Goal: Task Accomplishment & Management: Manage account settings

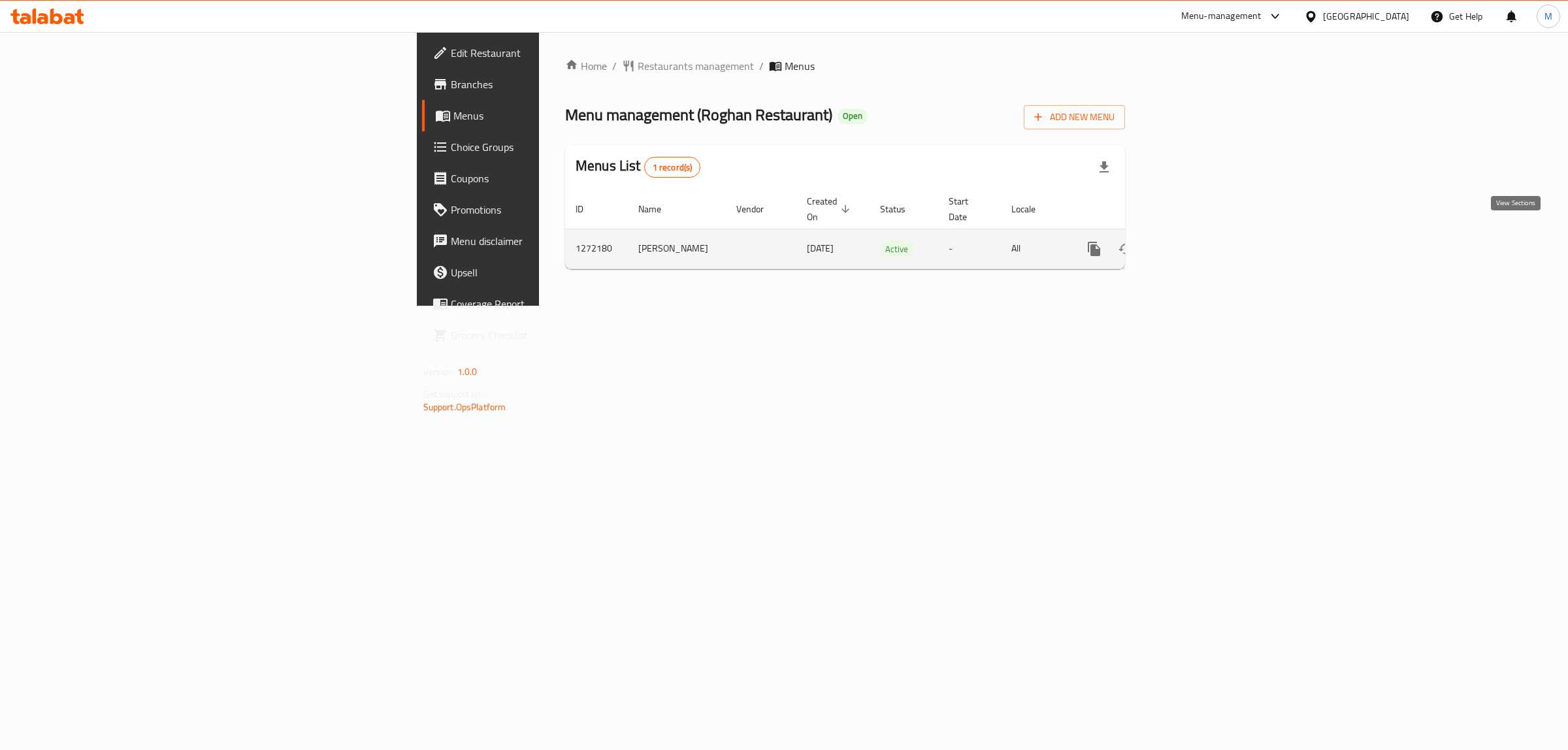
click at [1196, 242] on icon "enhanced table" at bounding box center [1189, 249] width 16 height 16
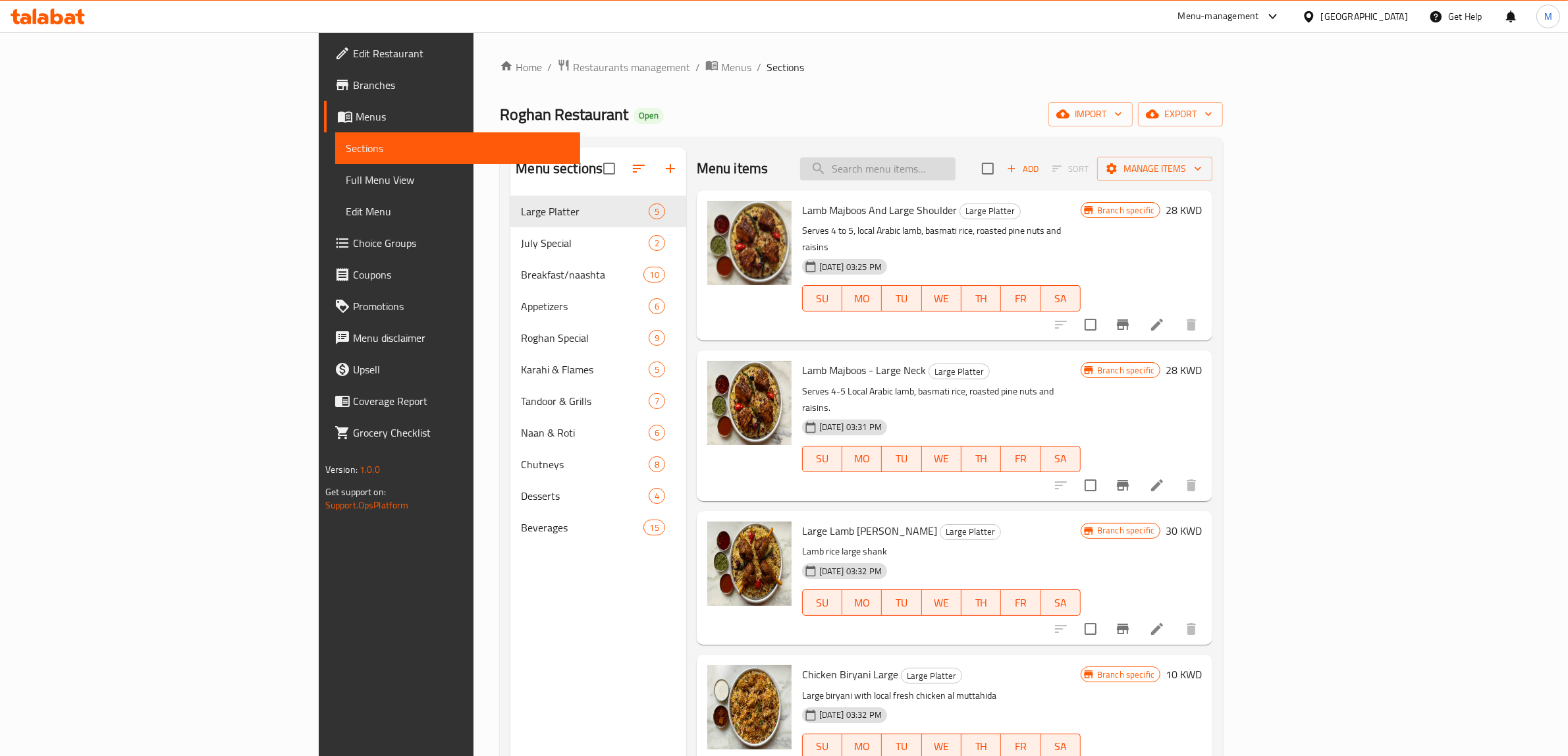
click at [956, 176] on input "search" at bounding box center [877, 169] width 156 height 23
paste input "naan"
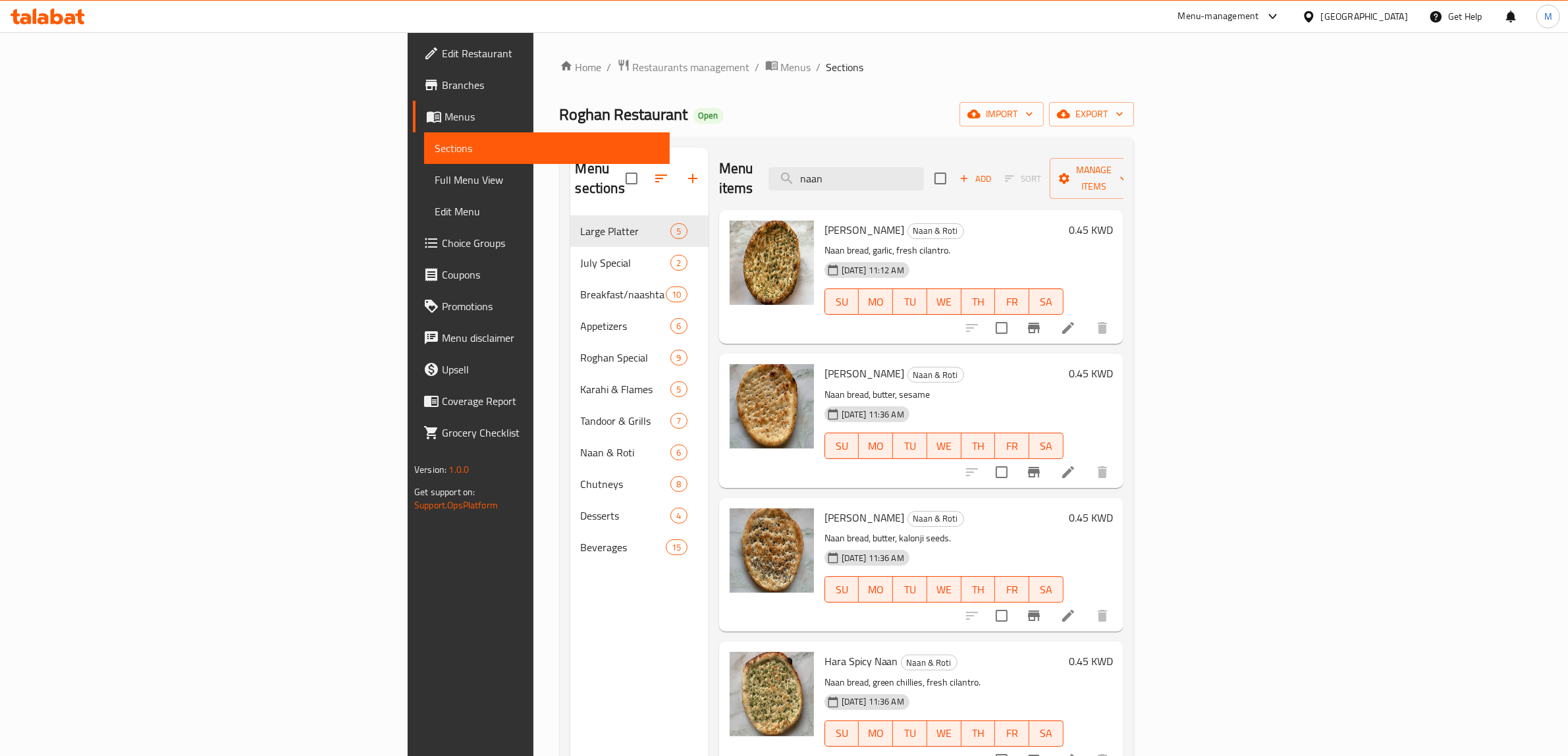
scroll to position [82, 0]
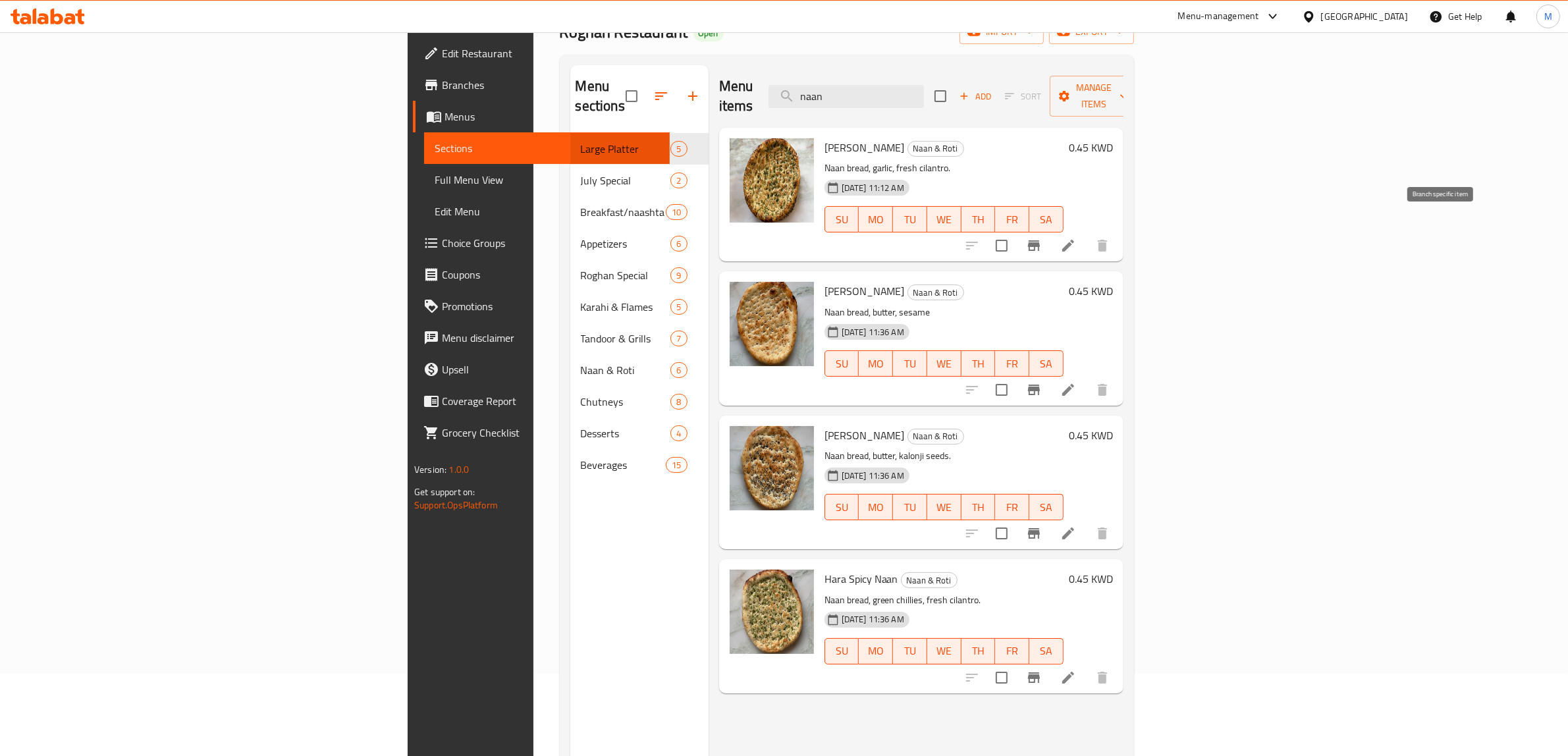
type input "naan"
click at [1042, 238] on icon "Branch-specific-item" at bounding box center [1034, 245] width 16 height 16
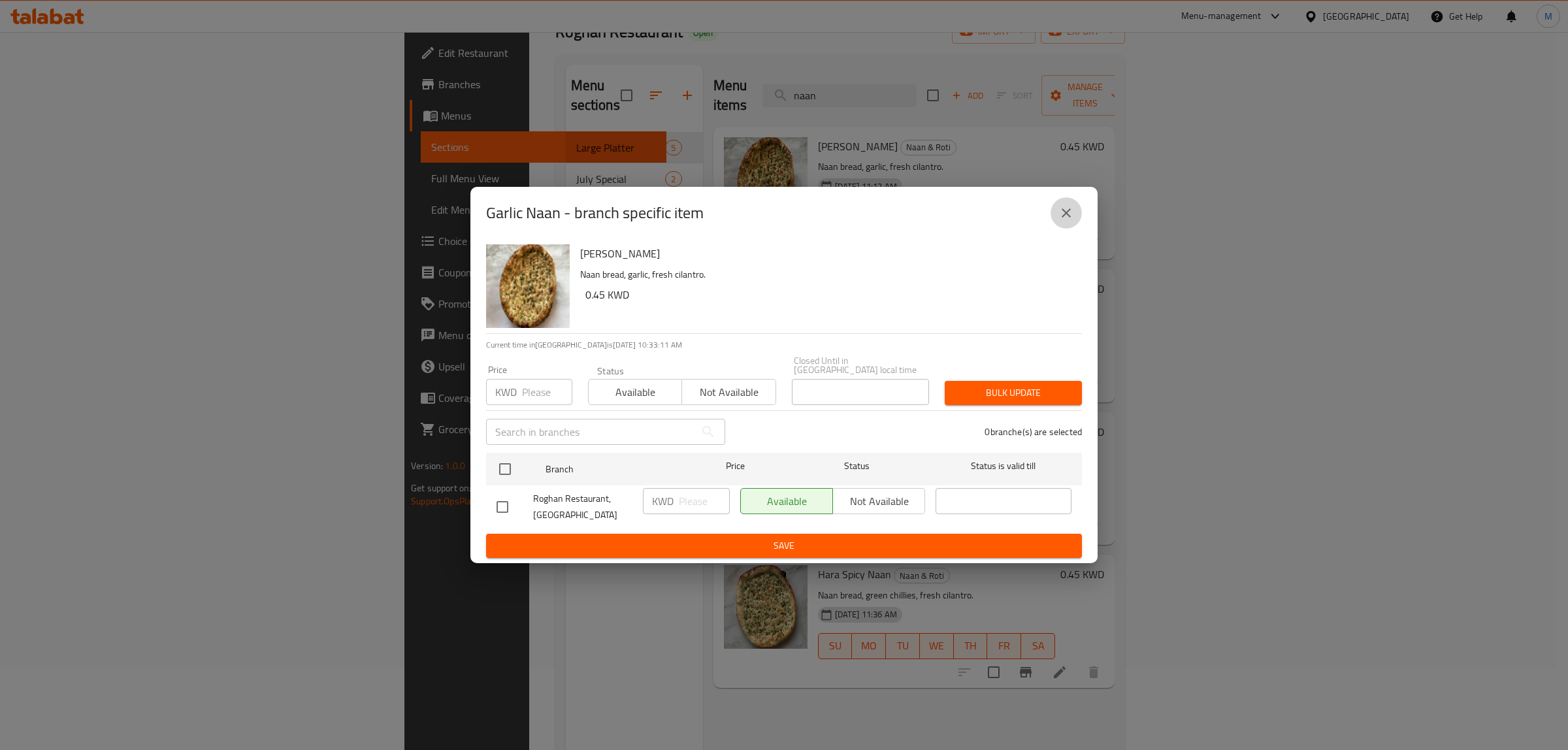
click at [1069, 214] on icon "close" at bounding box center [1066, 213] width 9 height 9
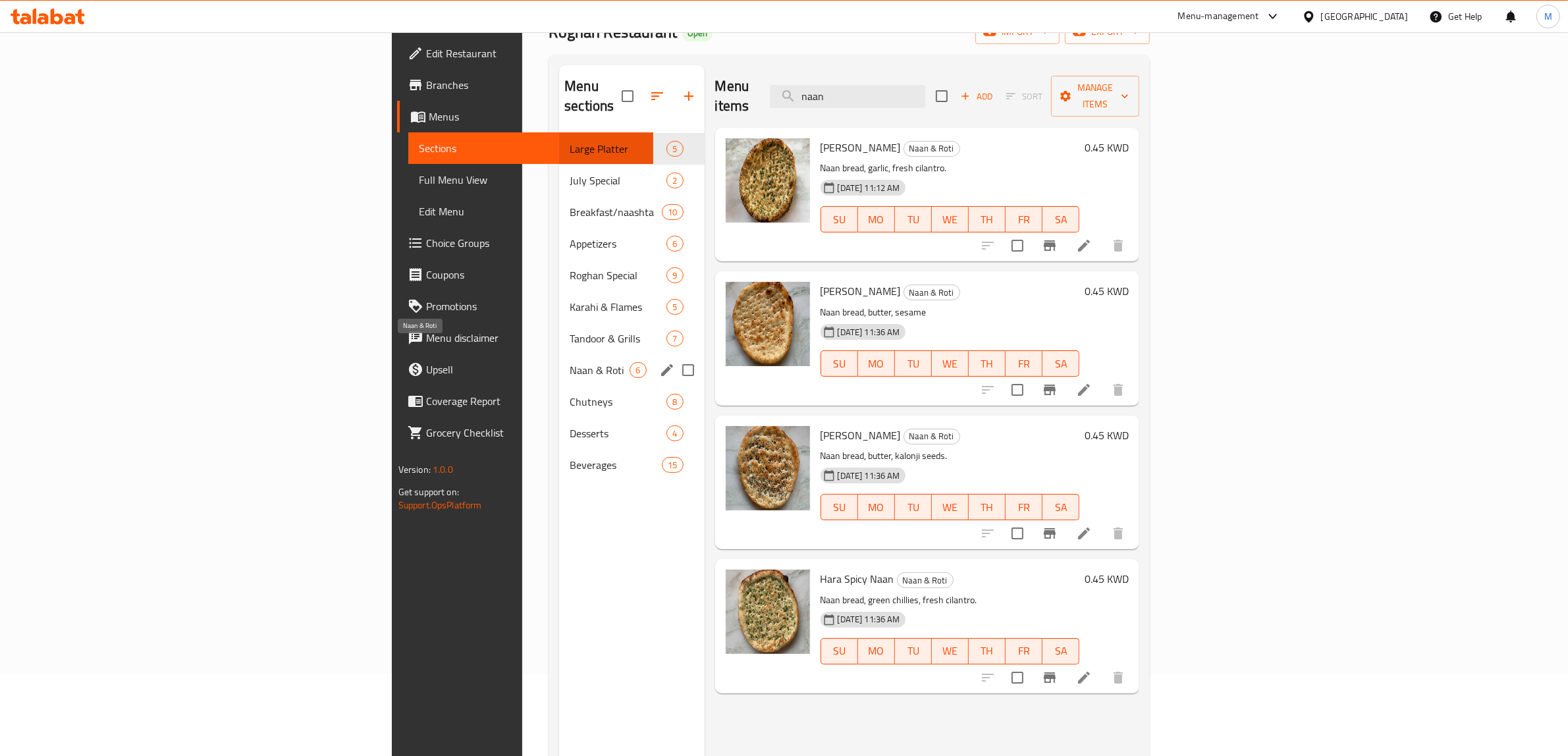
click at [570, 362] on span "Naan & Roti" at bounding box center [600, 370] width 60 height 16
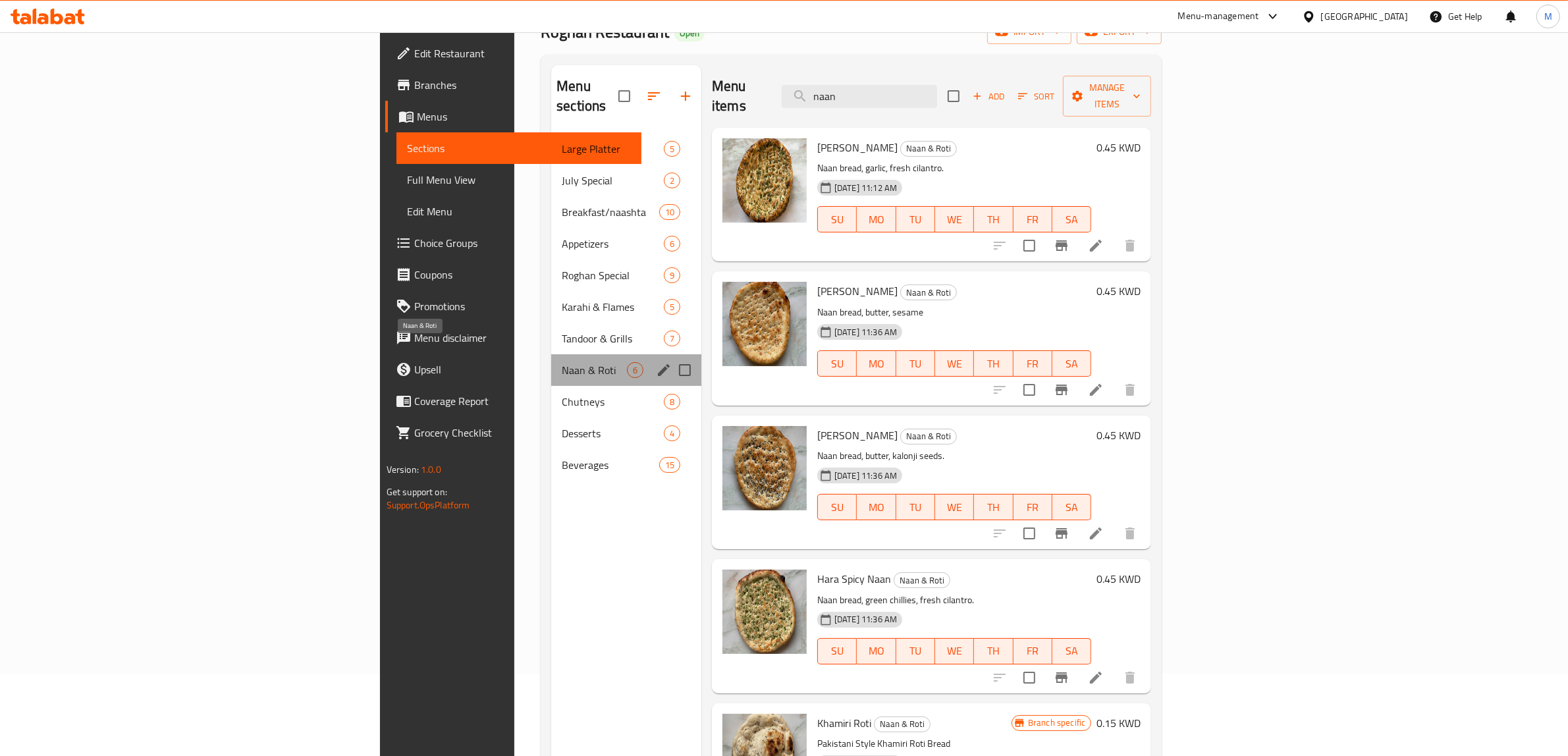
click at [561, 362] on span "Naan & Roti" at bounding box center [593, 370] width 65 height 16
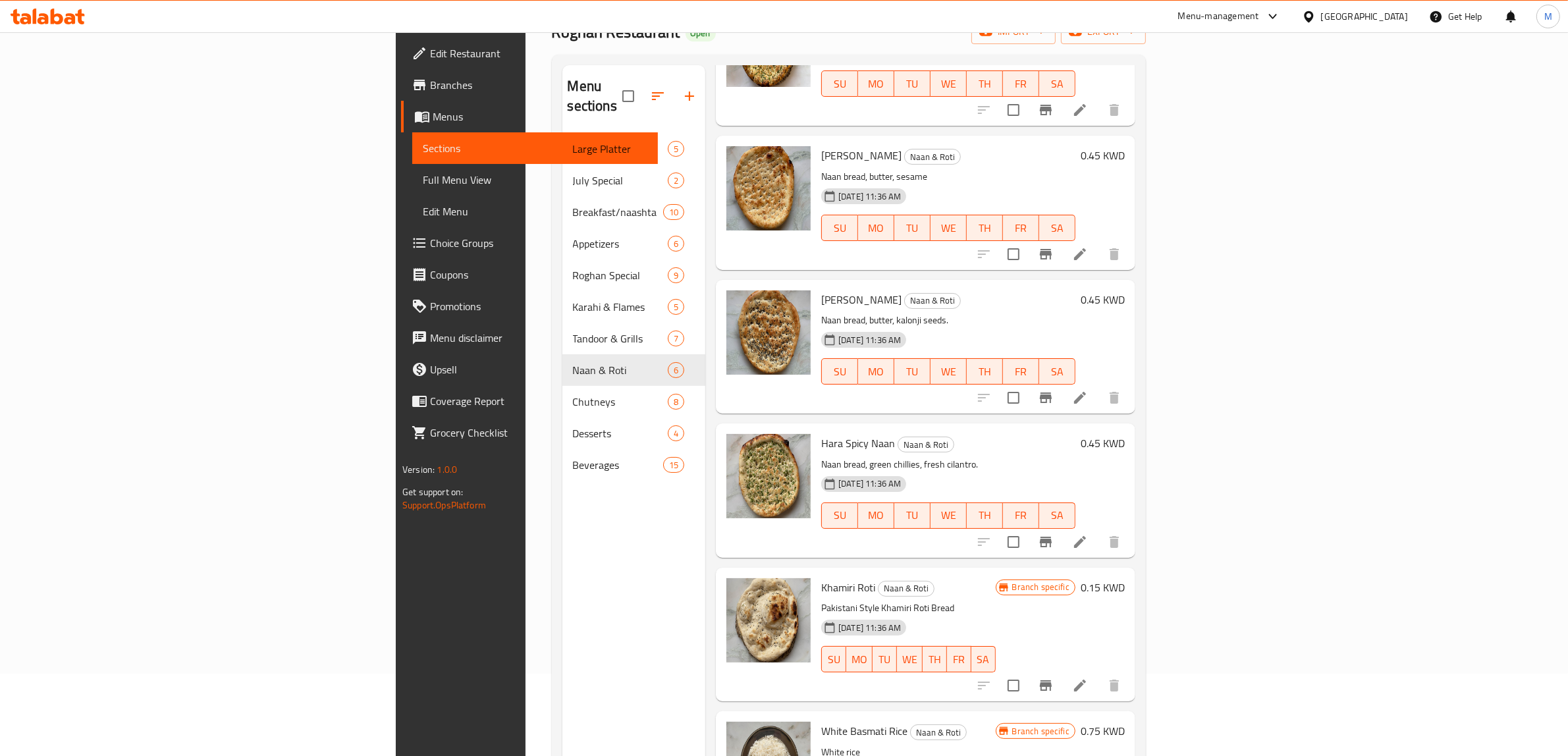
scroll to position [139, 0]
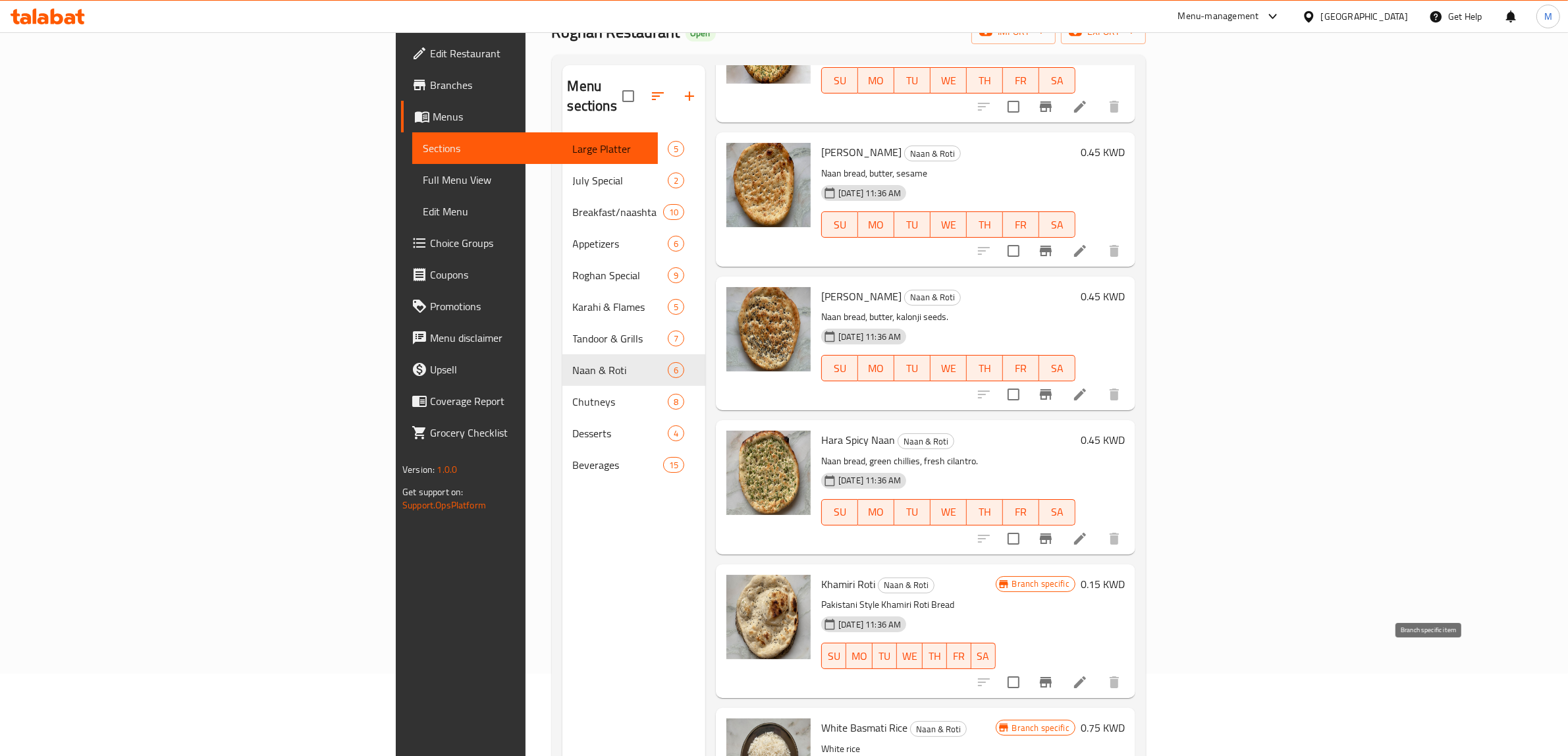
click at [1052, 678] on icon "Branch-specific-item" at bounding box center [1045, 682] width 12 height 10
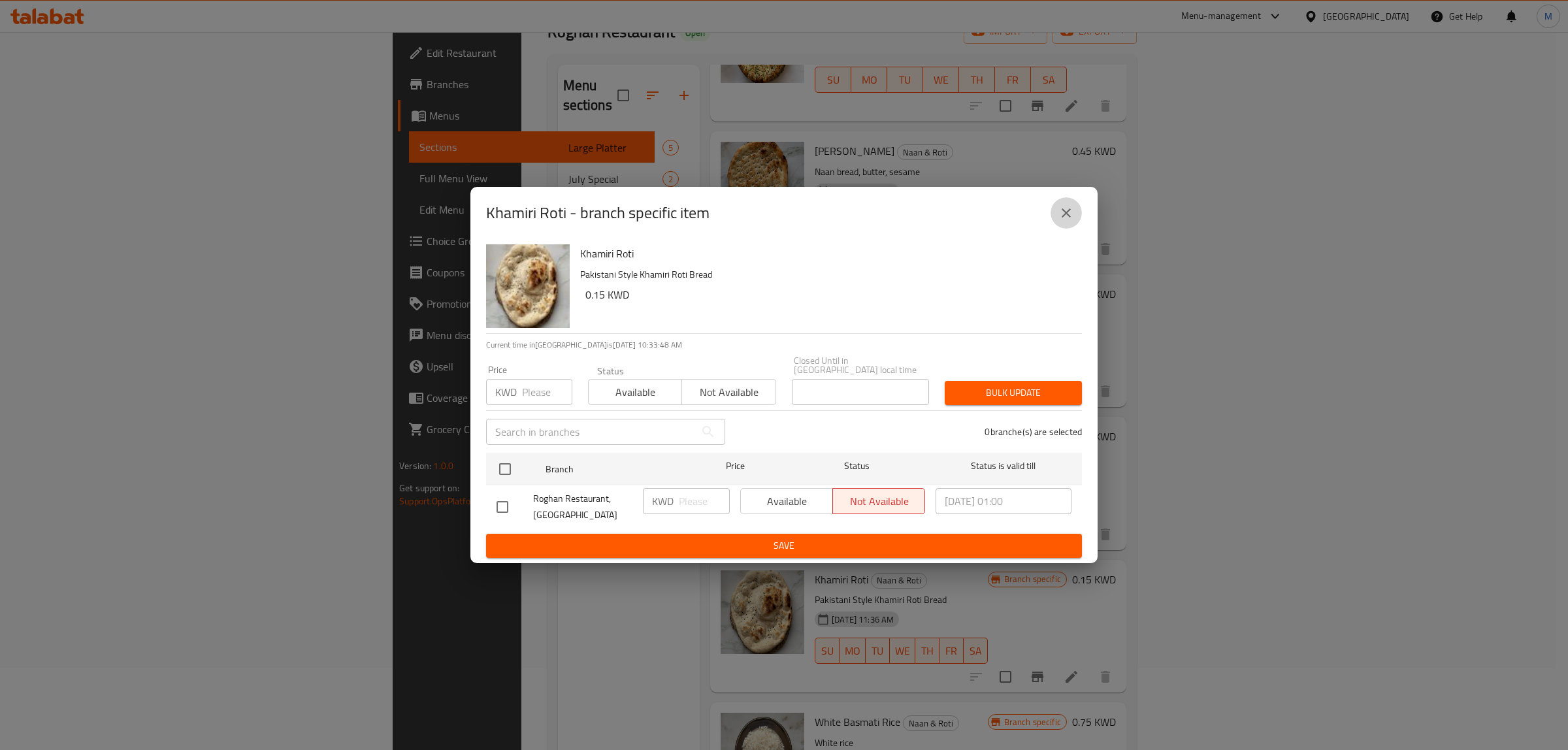
click at [1073, 211] on icon "close" at bounding box center [1066, 213] width 16 height 16
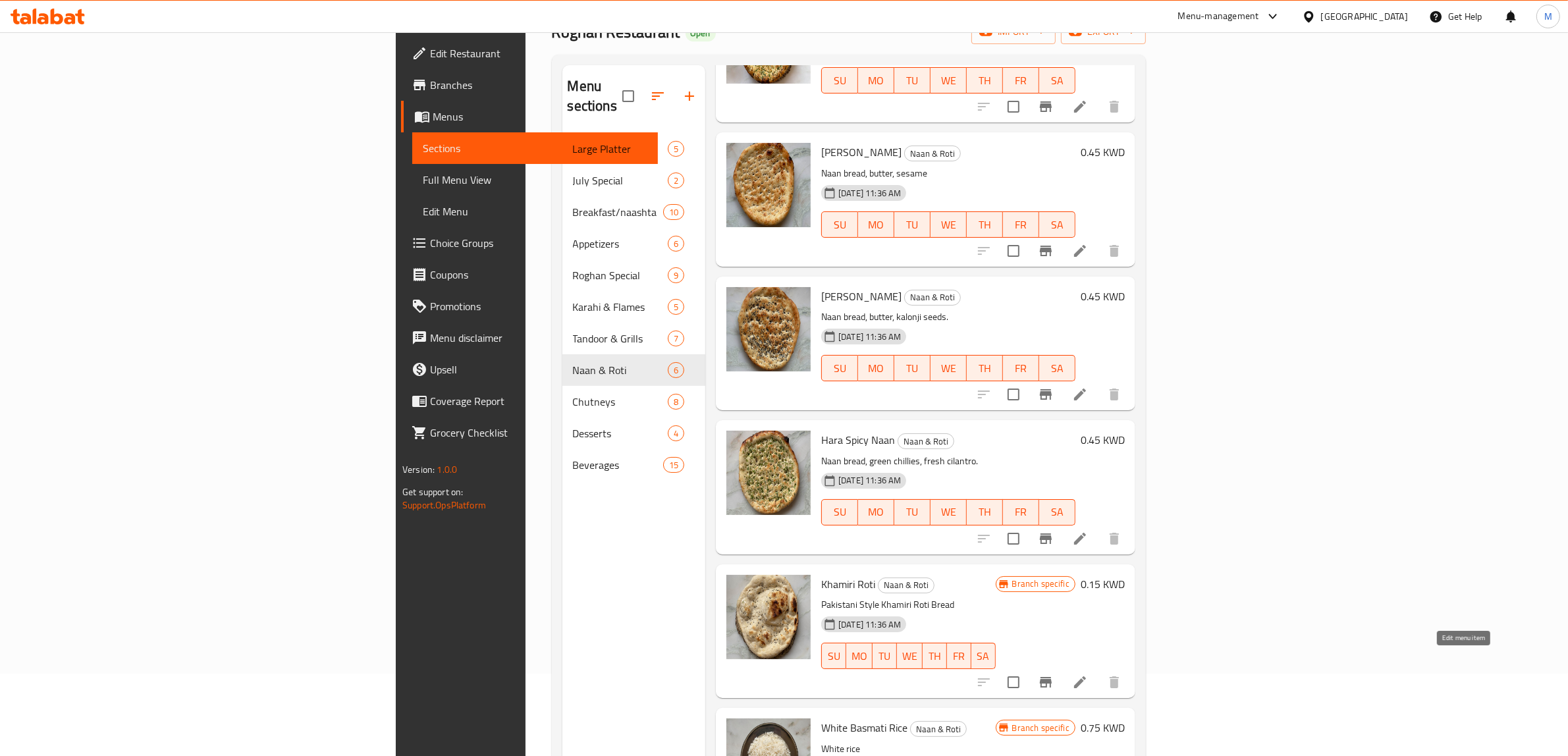
click at [1088, 675] on icon at bounding box center [1080, 682] width 16 height 16
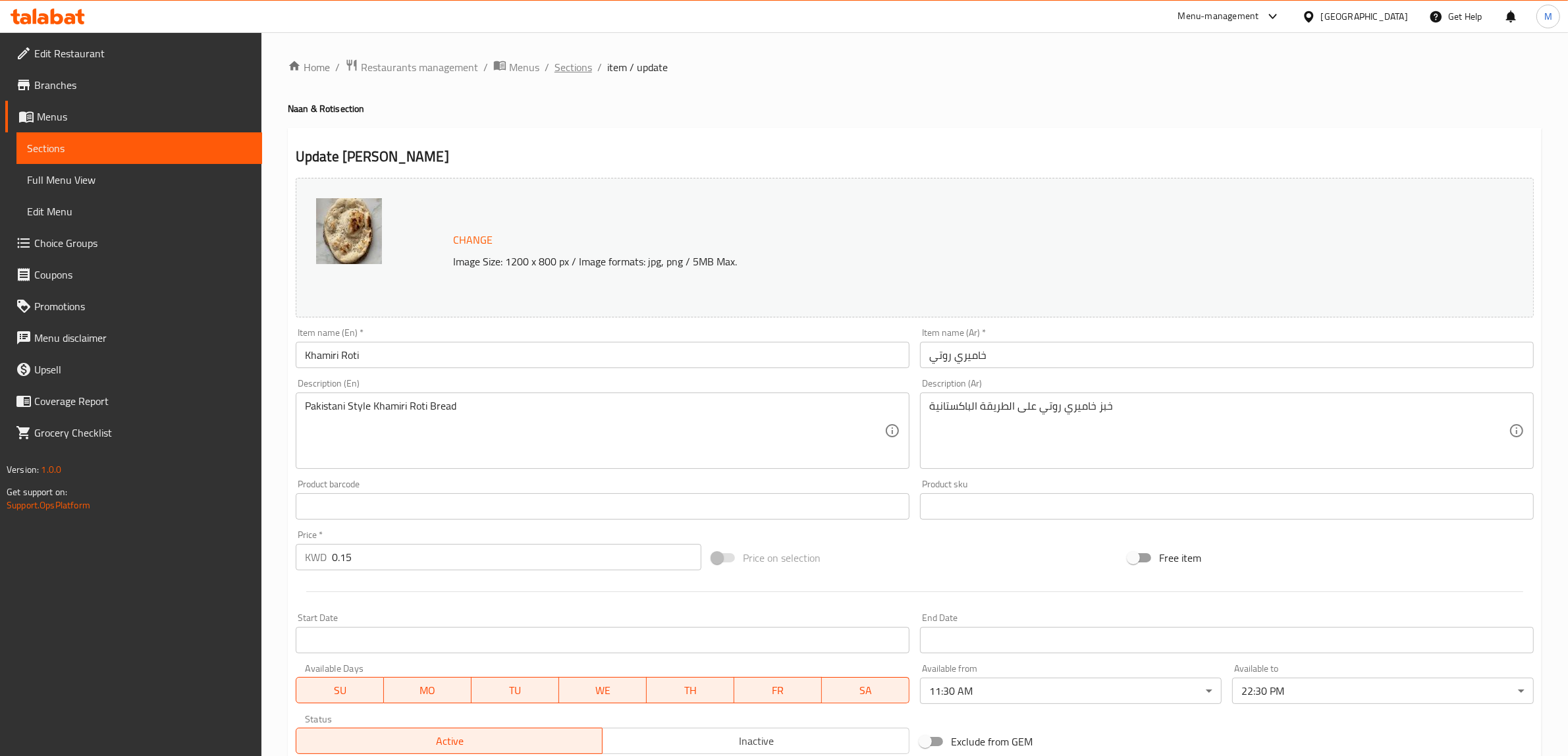
click at [568, 60] on span "Sections" at bounding box center [574, 67] width 38 height 16
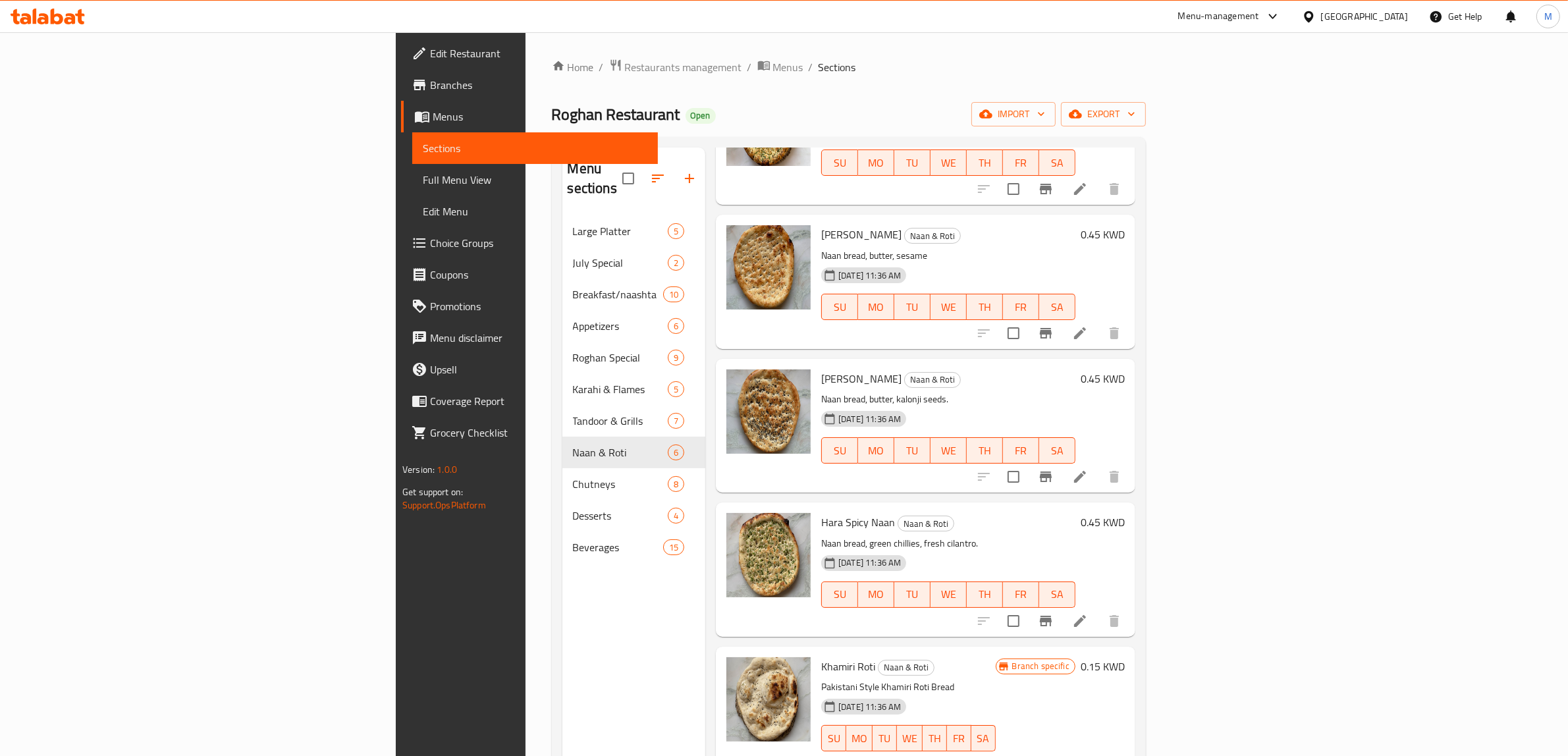
scroll to position [185, 0]
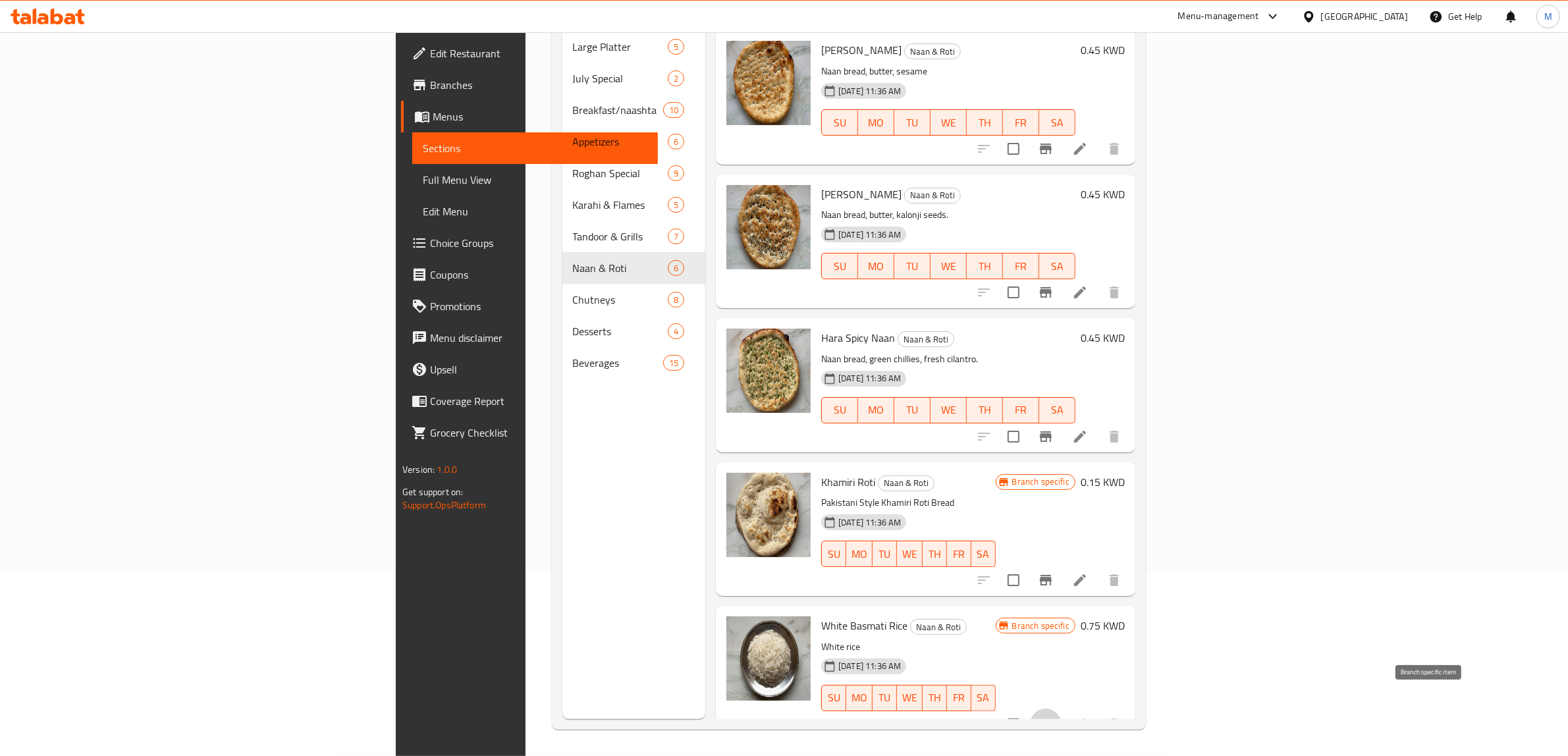
click at [1052, 719] on icon "Branch-specific-item" at bounding box center [1045, 724] width 12 height 10
click at [1098, 713] on li at bounding box center [1079, 724] width 37 height 24
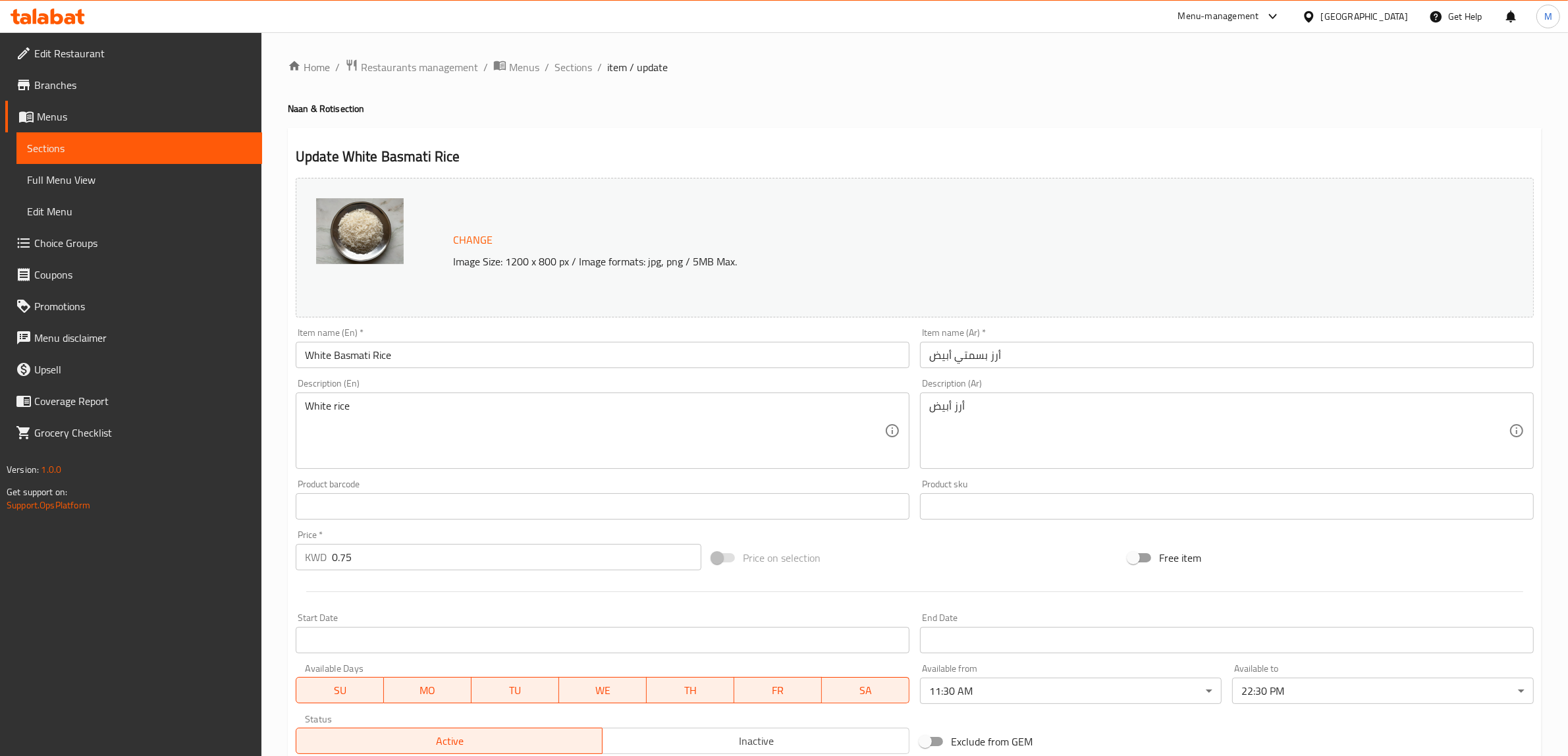
click at [1031, 559] on div "Price on selection" at bounding box center [914, 558] width 416 height 36
click at [575, 67] on span "Sections" at bounding box center [574, 67] width 38 height 16
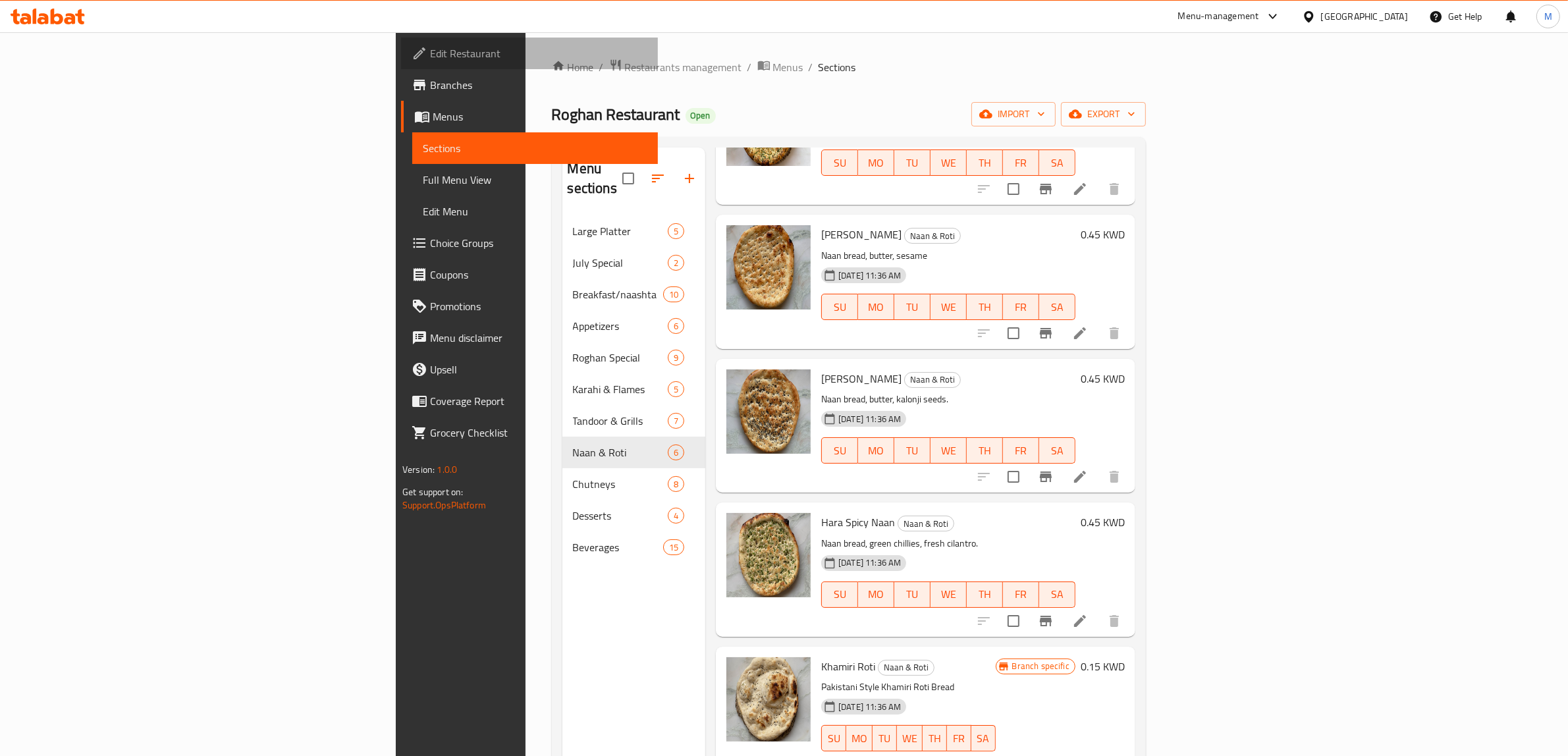
click at [430, 51] on span "Edit Restaurant" at bounding box center [539, 53] width 217 height 16
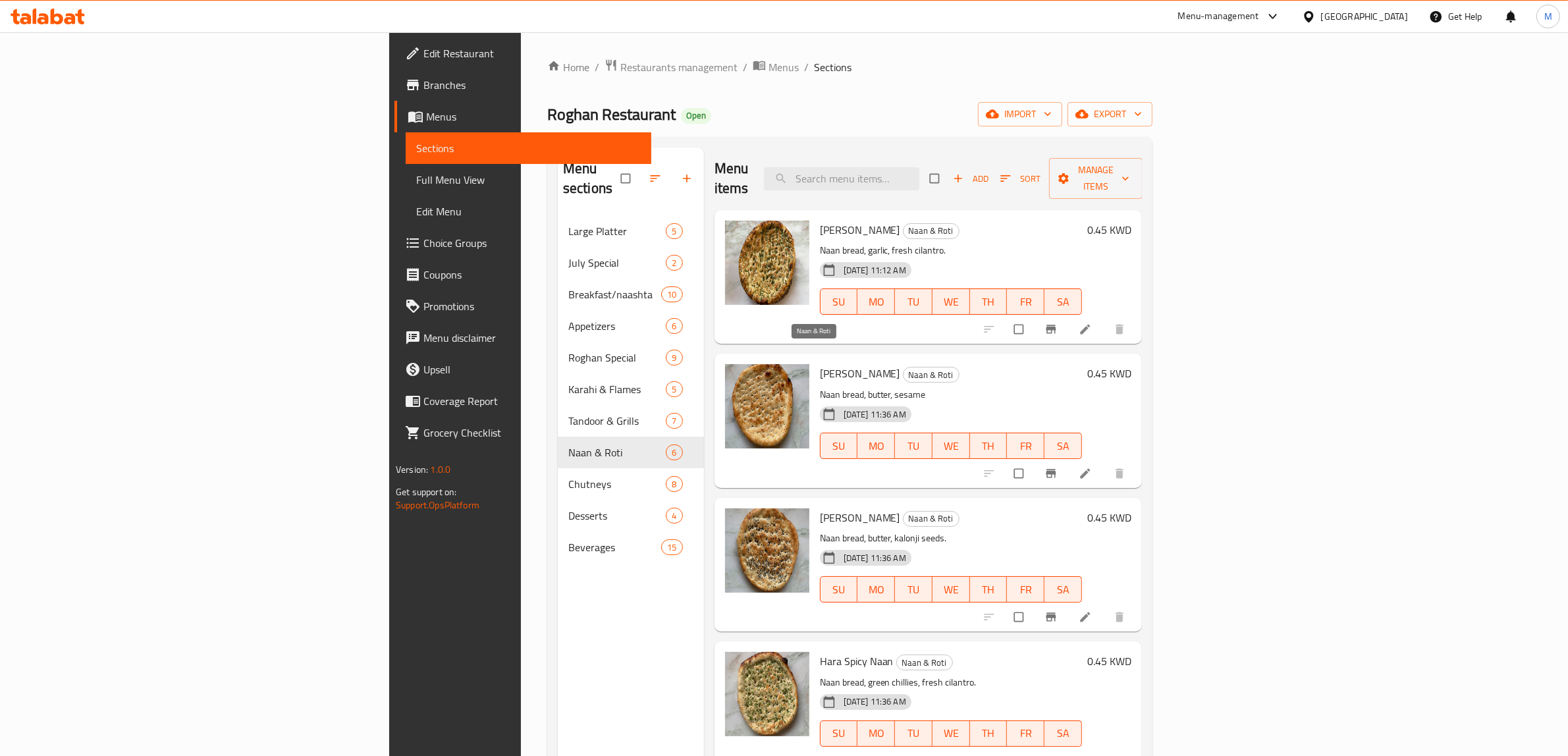
click at [904, 368] on span "Naan & Roti" at bounding box center [931, 376] width 56 height 15
copy span "Naan & Roti"
click at [416, 176] on span "Full Menu View" at bounding box center [528, 179] width 225 height 16
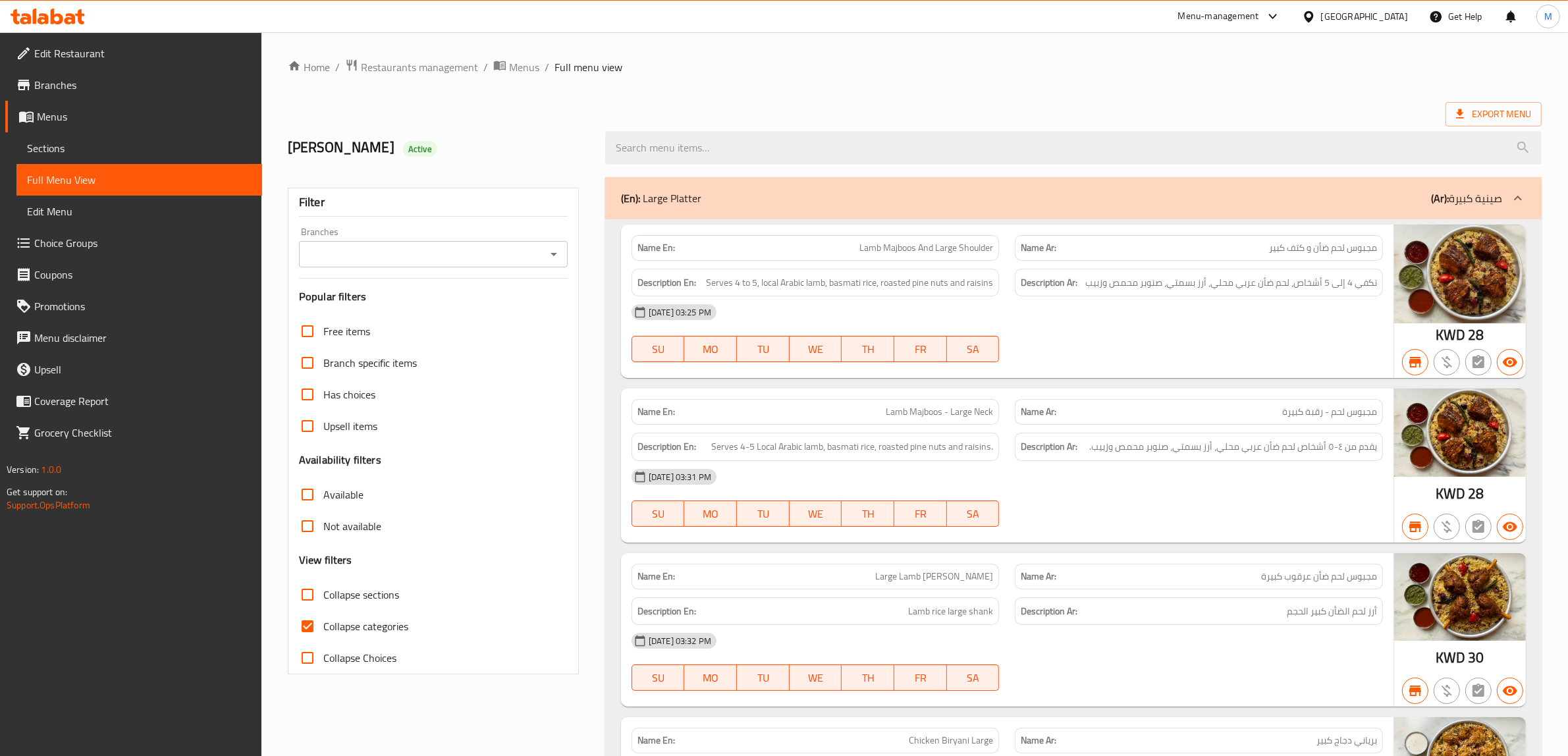
click at [525, 251] on input "Branches" at bounding box center [422, 255] width 239 height 19
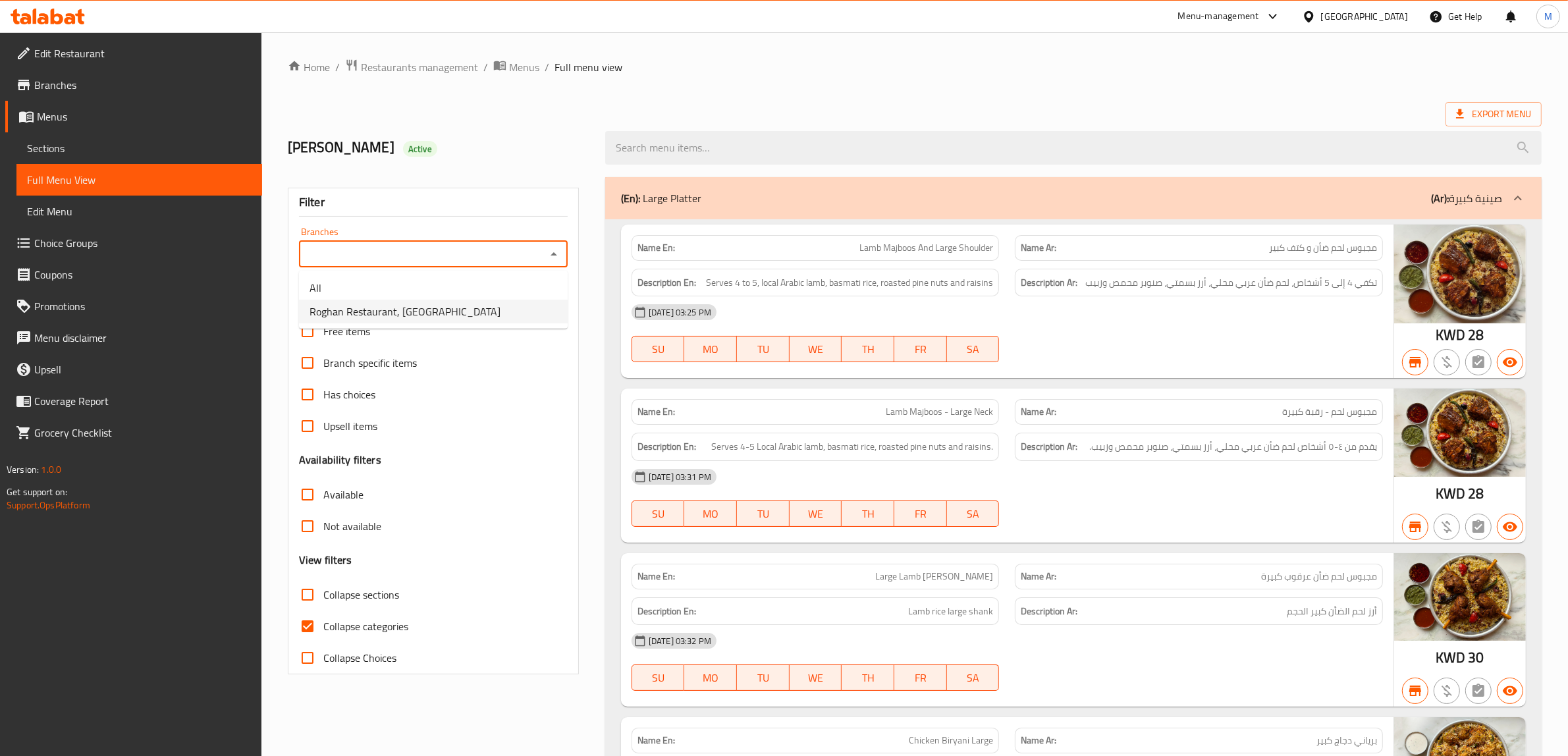
click at [463, 301] on li "Roghan Restaurant, [GEOGRAPHIC_DATA]" at bounding box center [433, 311] width 269 height 24
type input "Roghan Restaurant, [GEOGRAPHIC_DATA]"
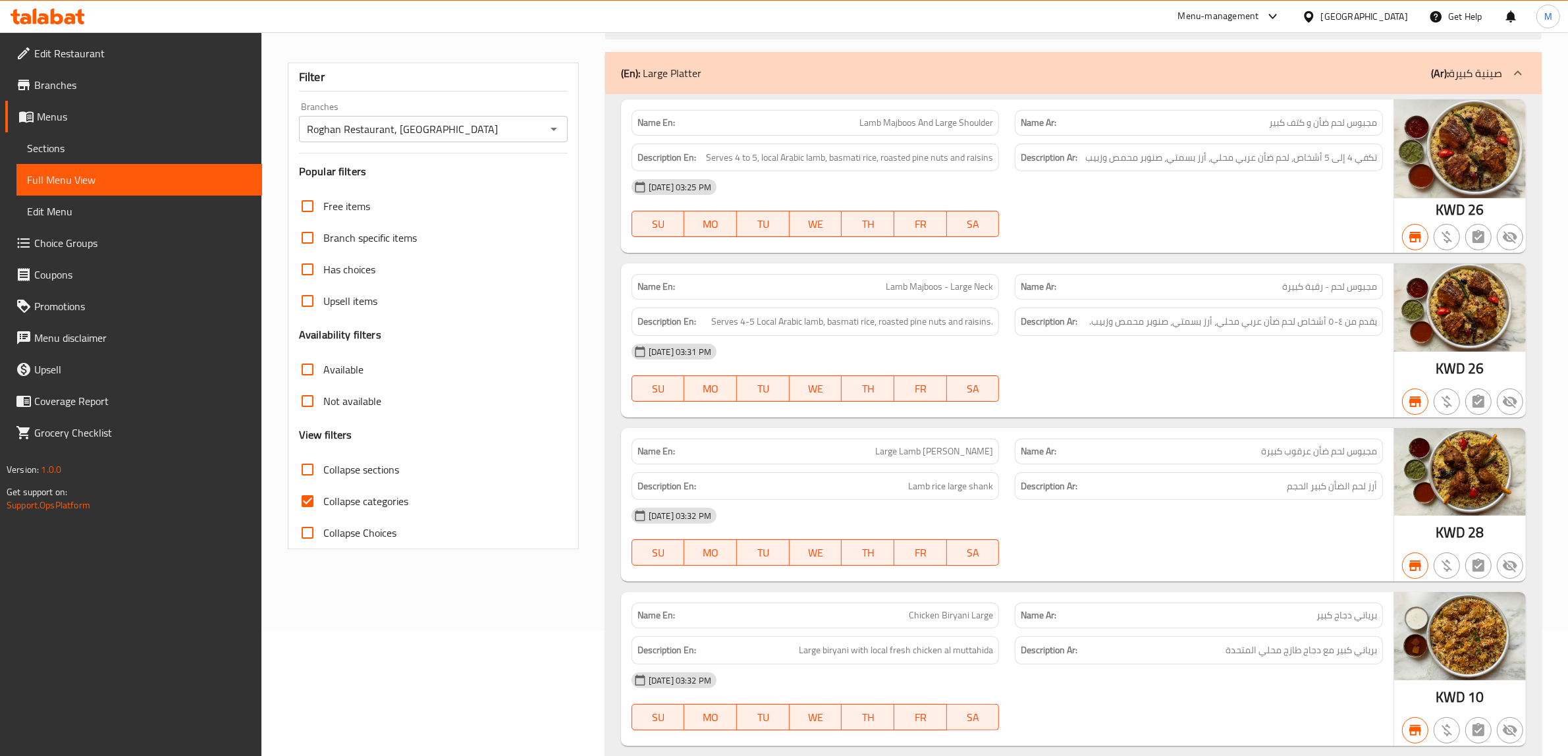
scroll to position [165, 0]
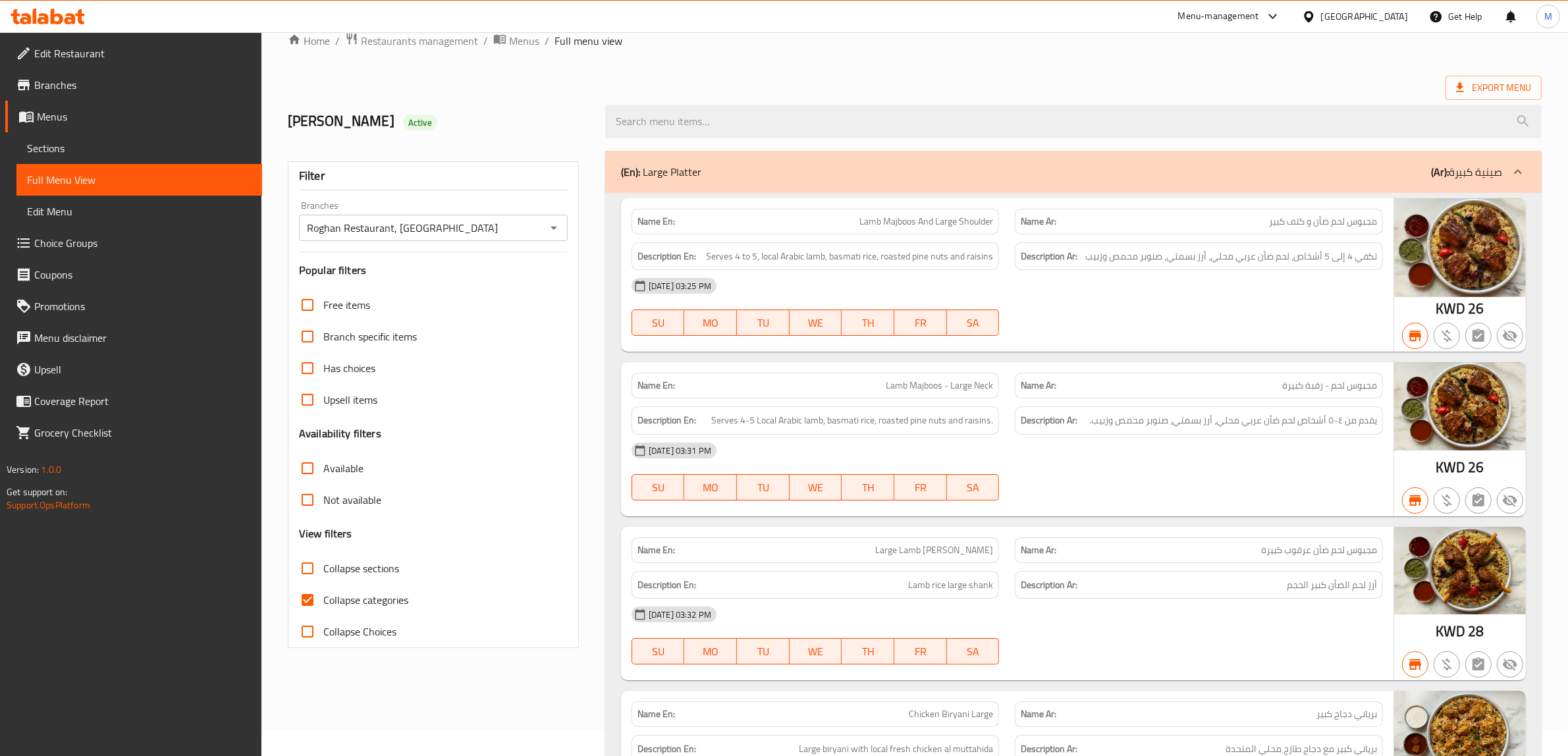
scroll to position [0, 0]
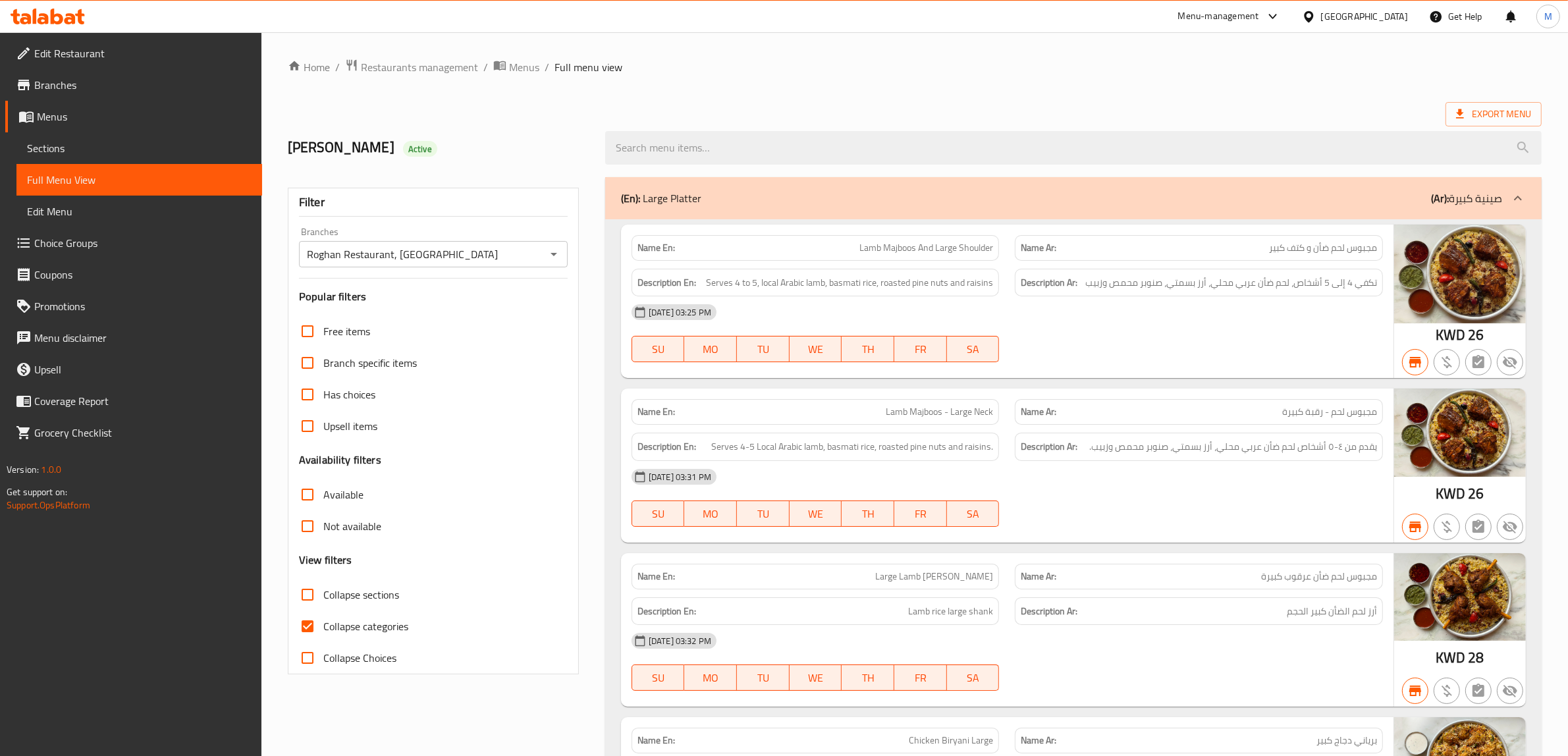
click at [309, 601] on input "Collapse sections" at bounding box center [308, 596] width 32 height 32
checkbox input "true"
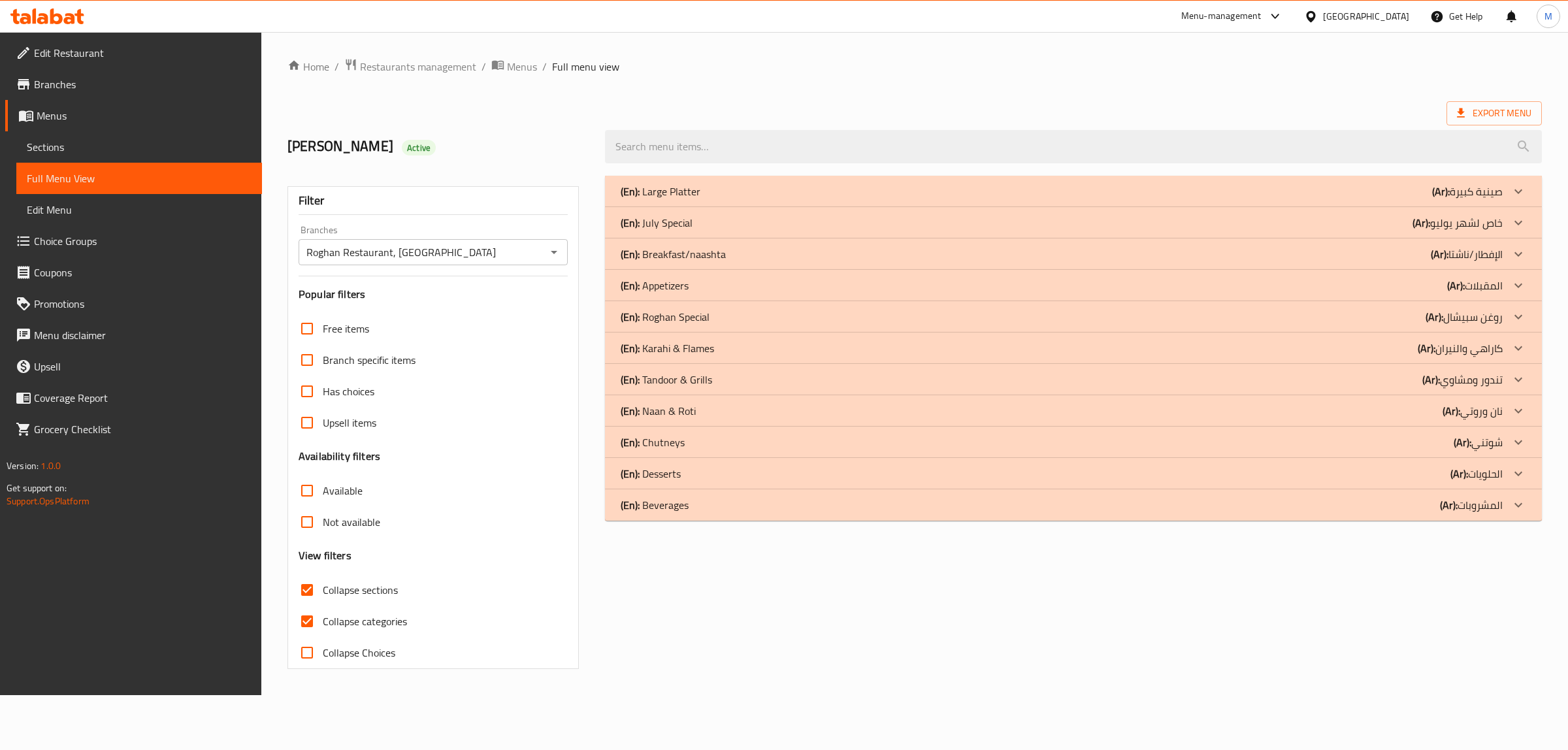
click at [1520, 199] on icon at bounding box center [1518, 191] width 16 height 16
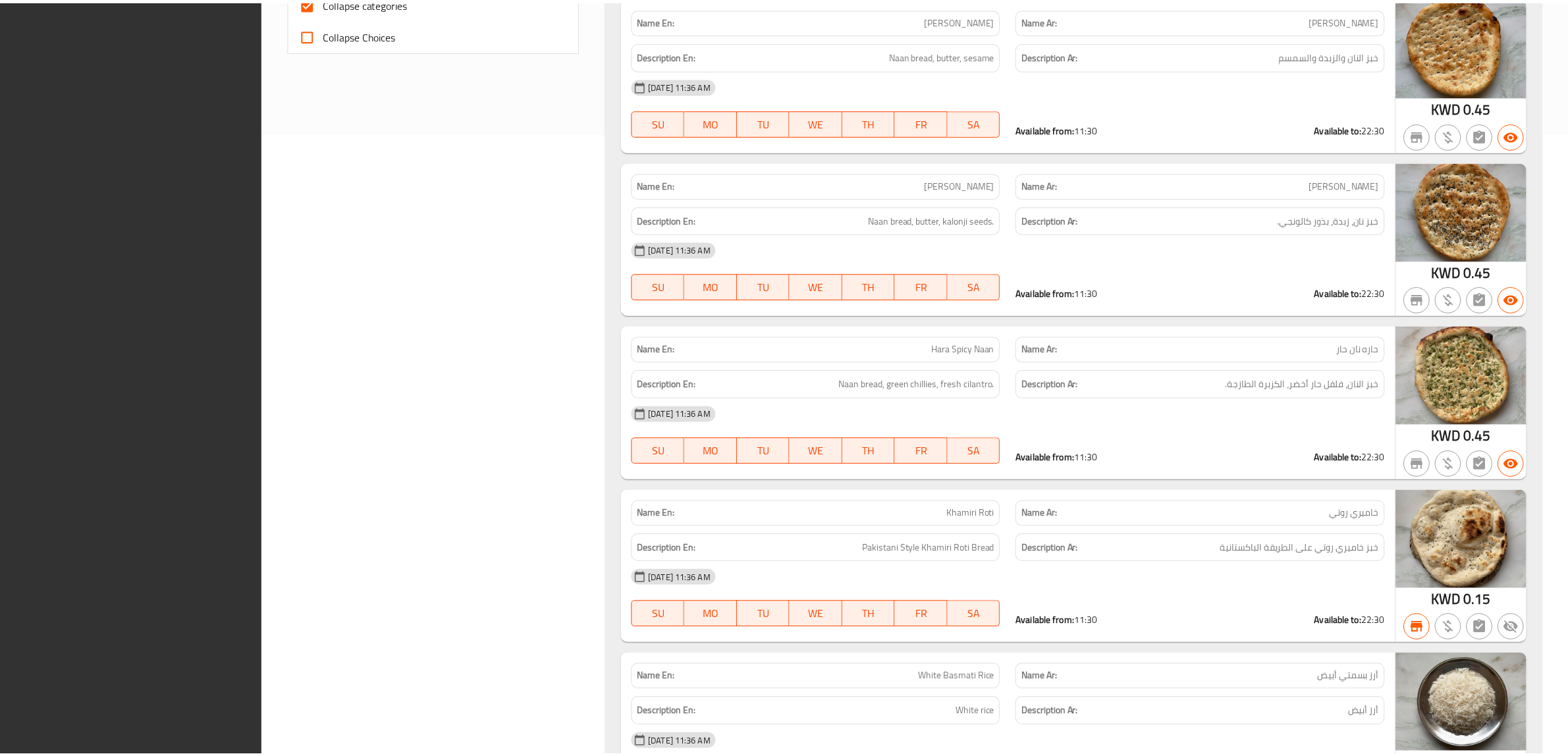
scroll to position [837, 0]
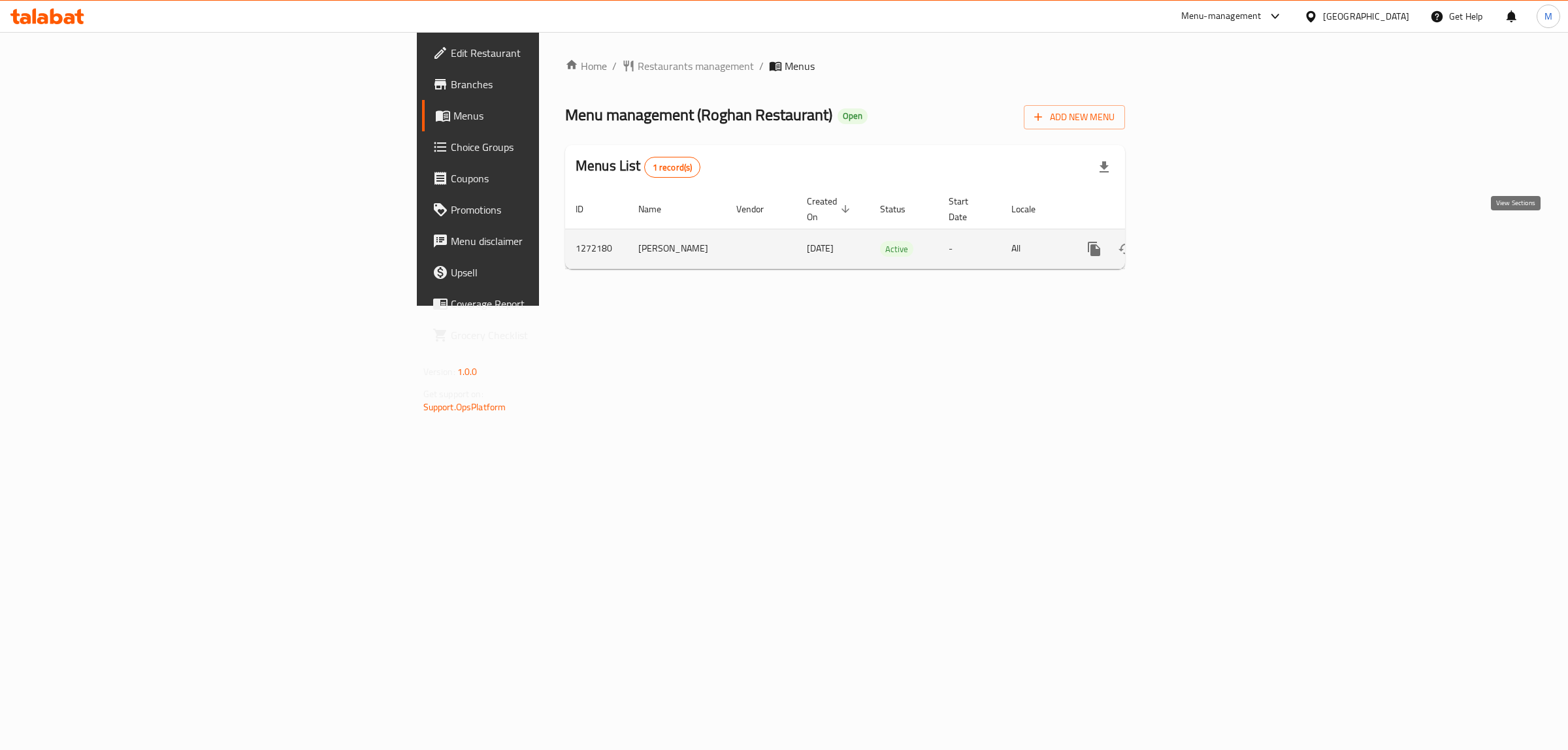
click at [1194, 243] on icon "enhanced table" at bounding box center [1189, 249] width 12 height 12
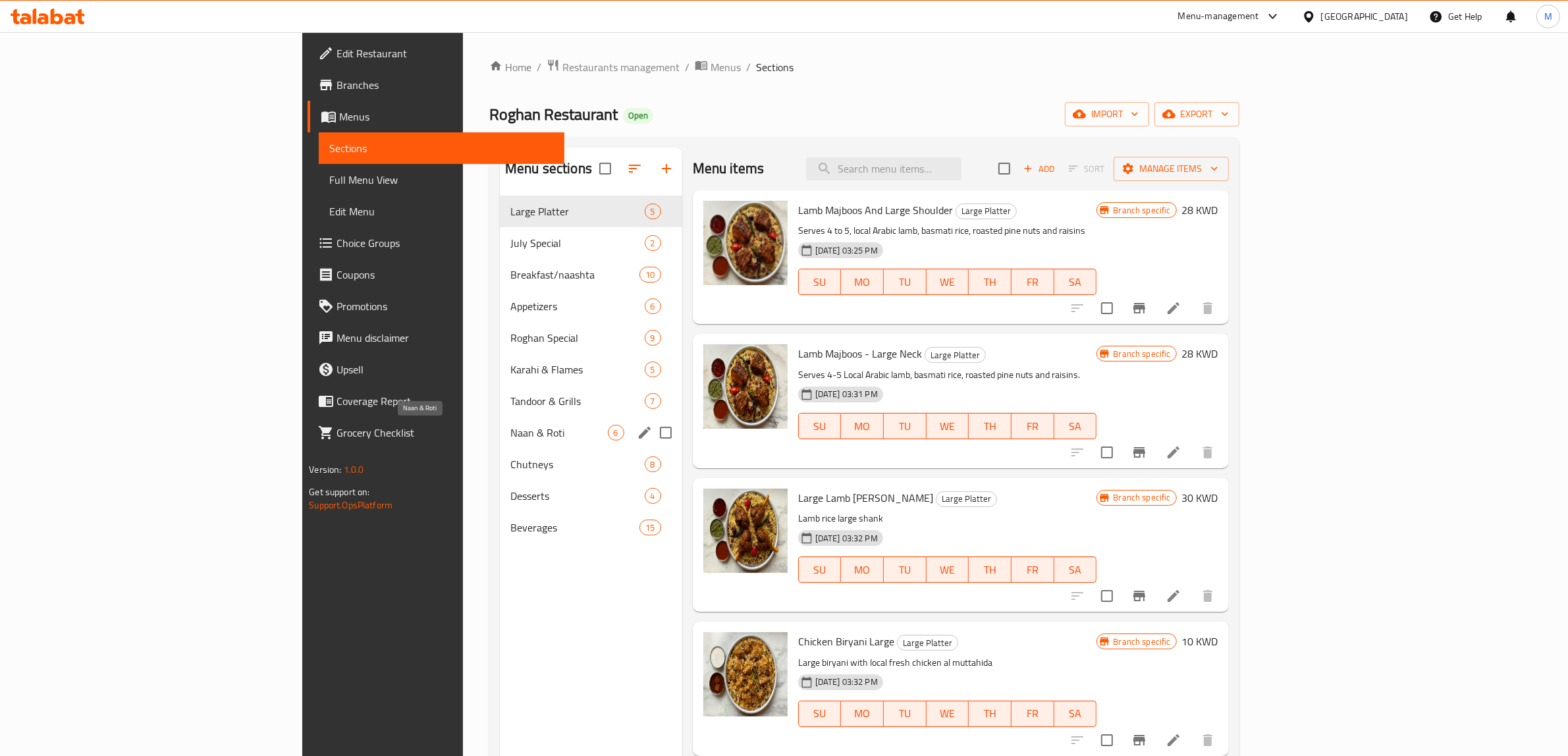
click at [510, 431] on span "Naan & Roti" at bounding box center [559, 432] width 97 height 16
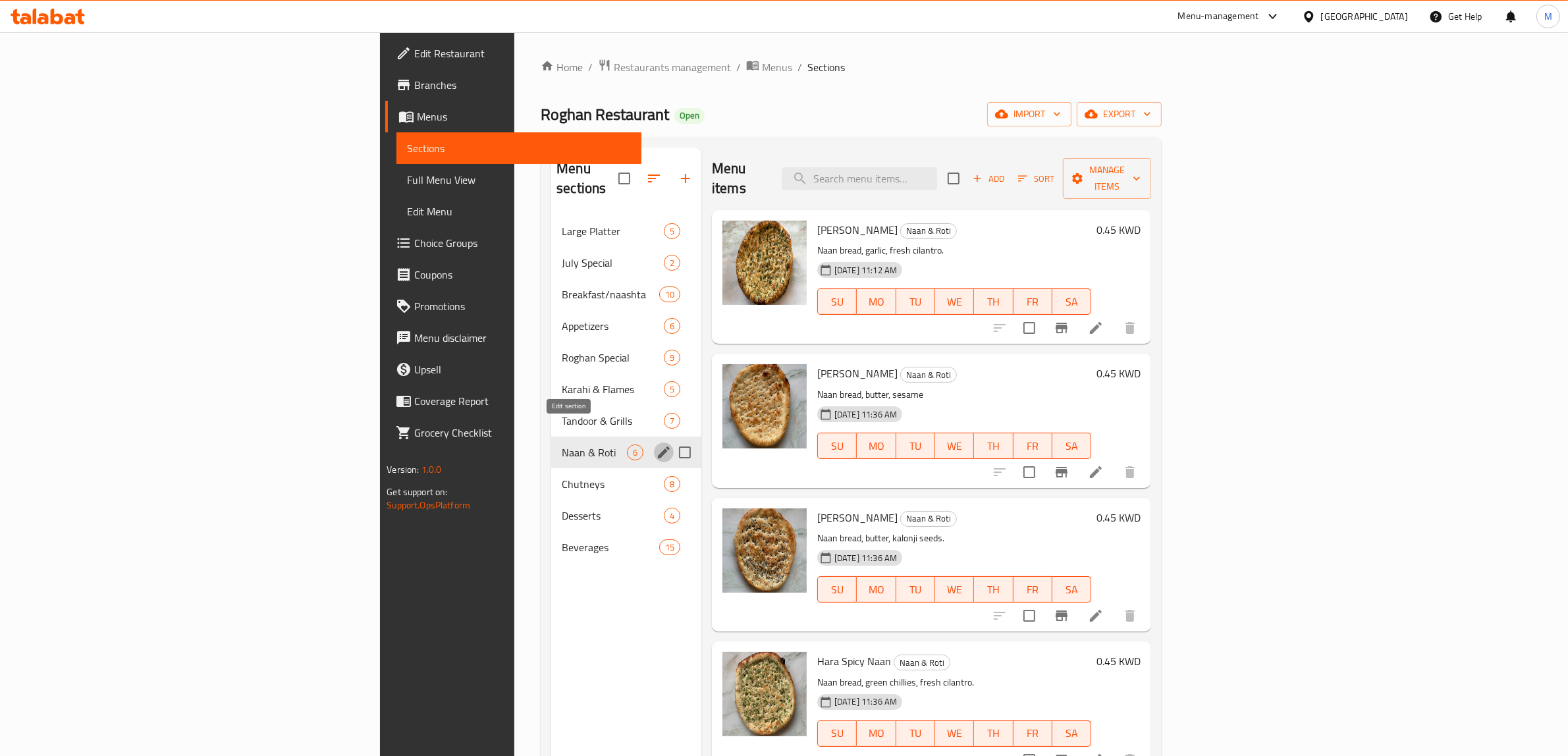
click at [658, 446] on icon "edit" at bounding box center [663, 452] width 12 height 12
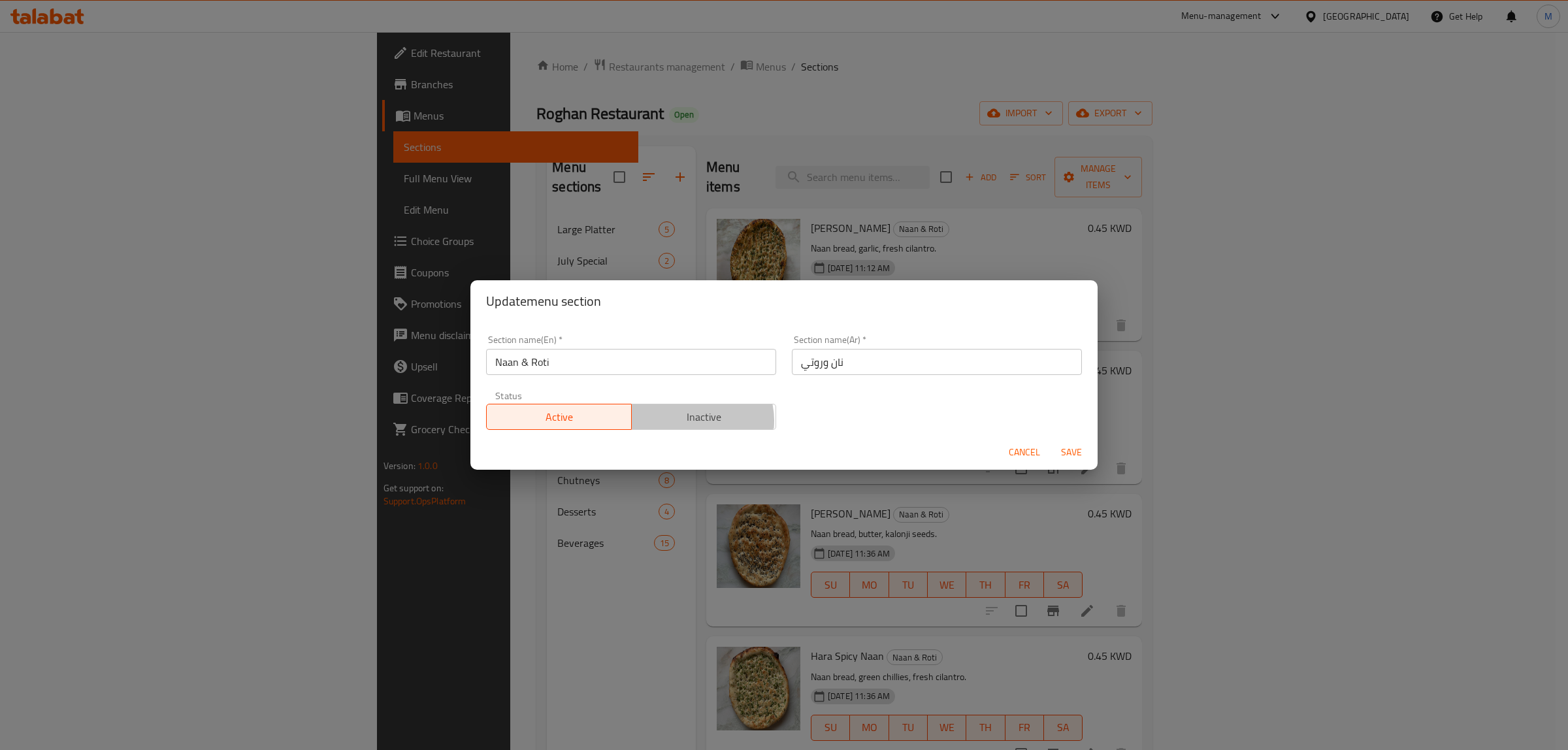
click at [693, 421] on span "Inactive" at bounding box center [705, 418] width 135 height 19
click at [1078, 449] on span "Save" at bounding box center [1072, 452] width 32 height 16
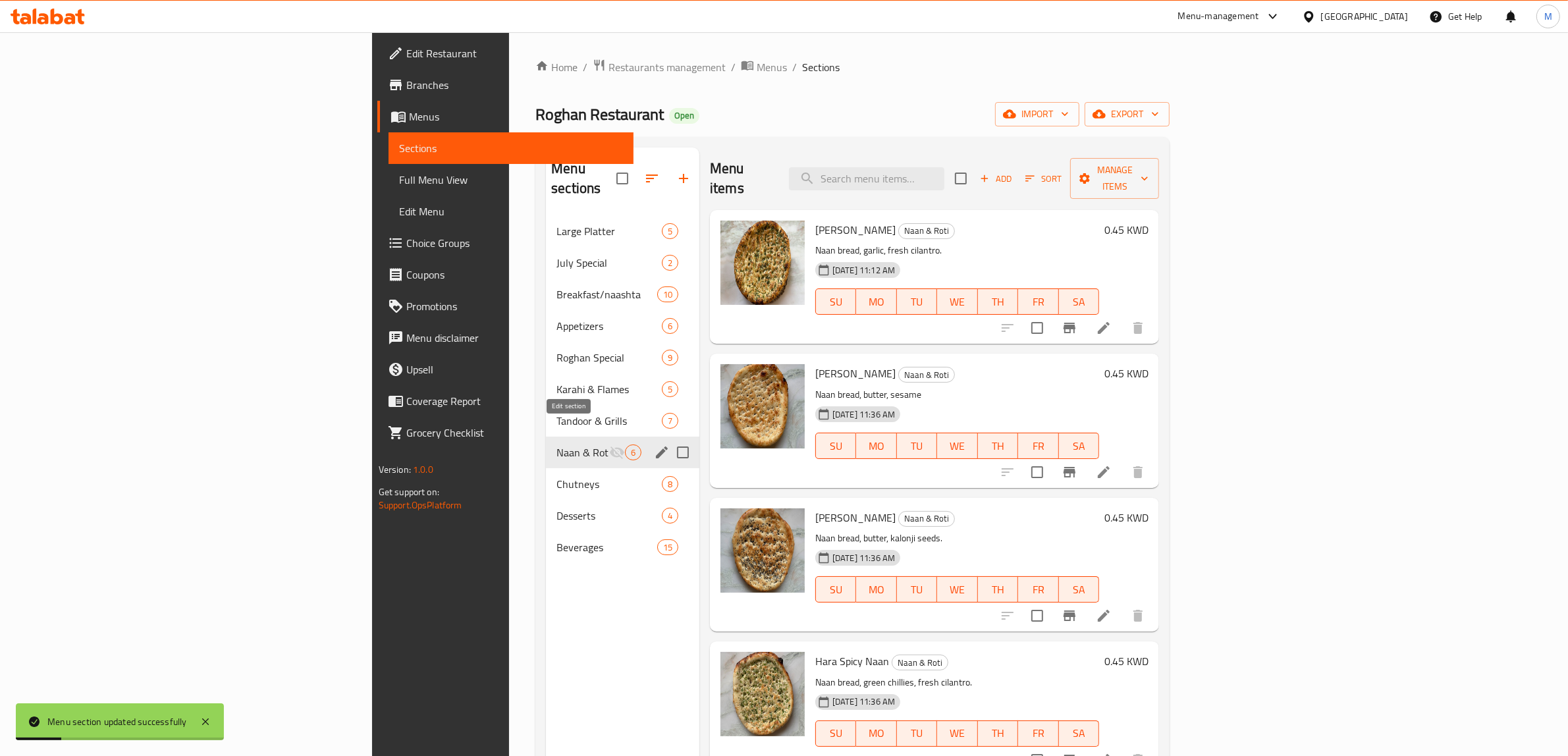
click at [654, 445] on icon "edit" at bounding box center [661, 452] width 16 height 16
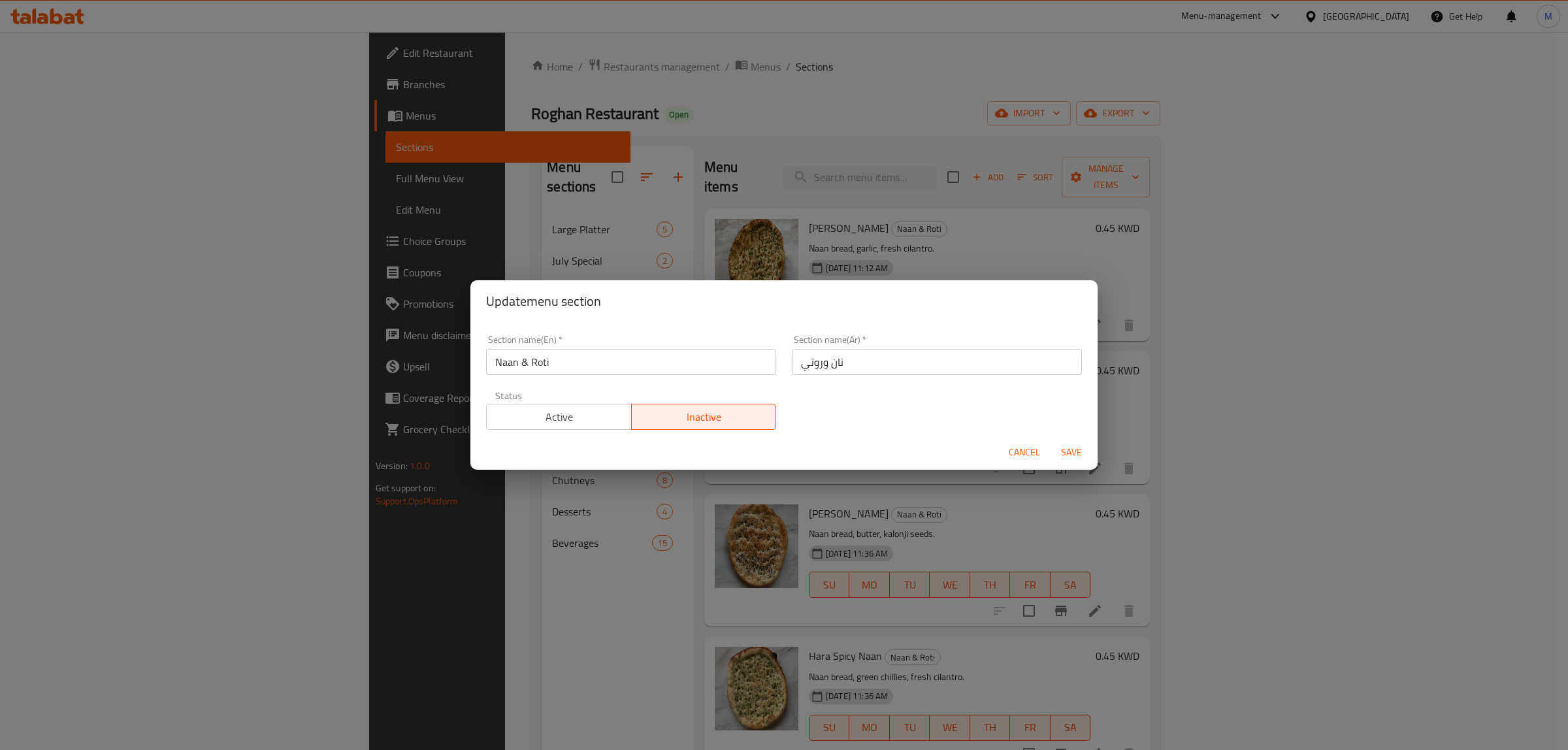
click at [561, 426] on span "Active" at bounding box center [560, 418] width 135 height 19
click at [1064, 449] on span "Save" at bounding box center [1072, 452] width 32 height 16
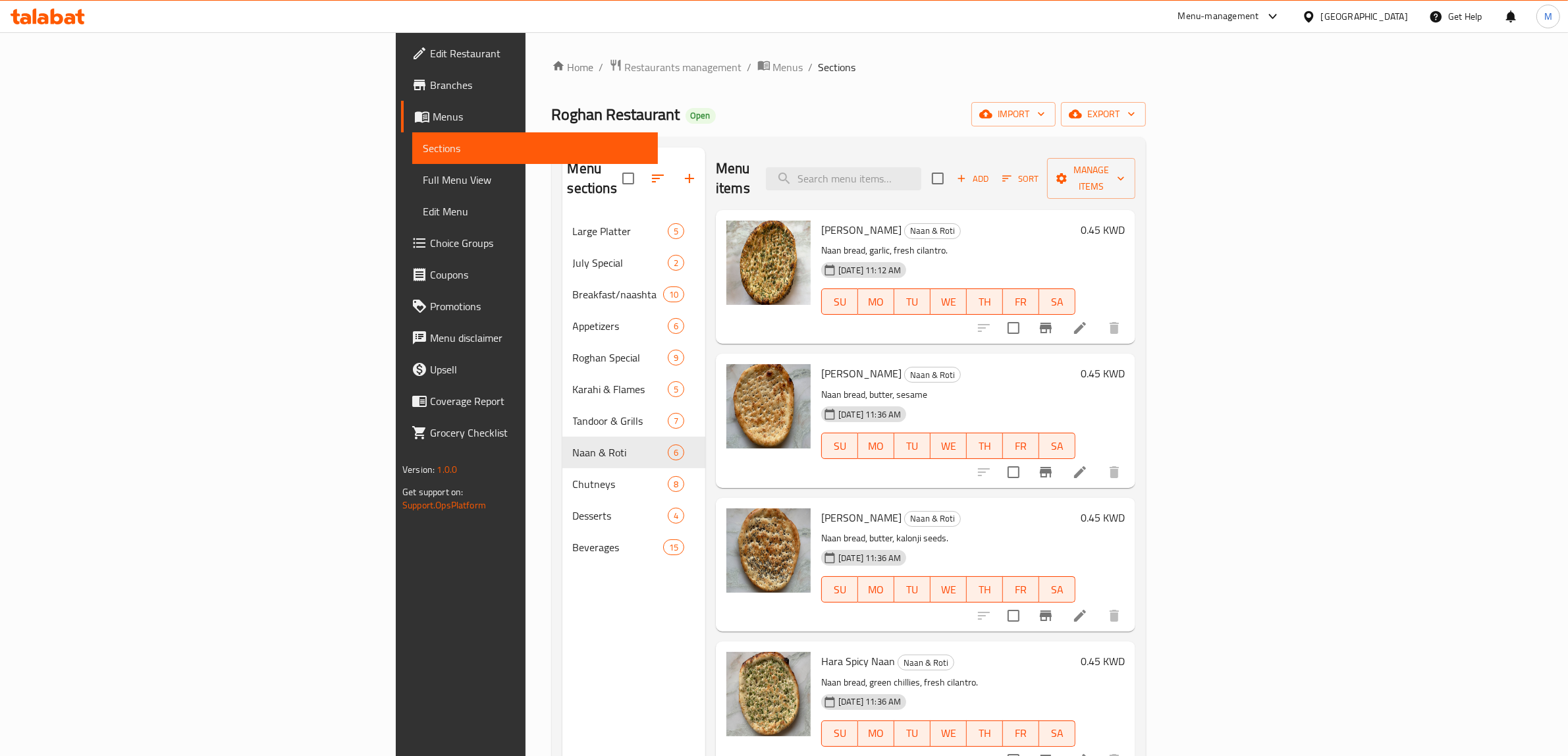
click at [562, 575] on div "Menu sections Large Platter 5 July Special 2 Breakfast/naashta 10 Appetizers 6 …" at bounding box center [634, 525] width 143 height 756
click at [905, 224] on span "Naan & Roti" at bounding box center [932, 231] width 56 height 15
copy span "Naan & Roti"
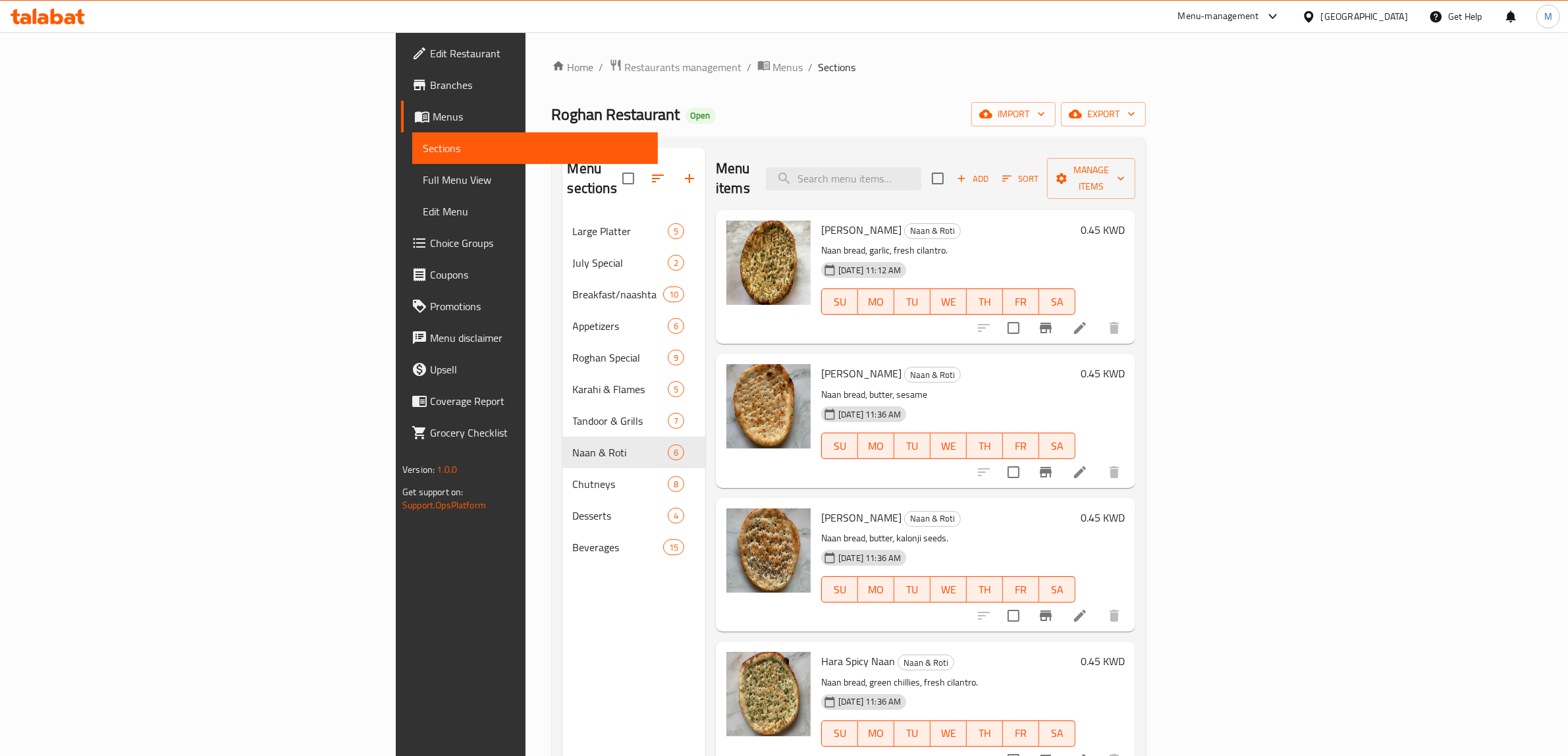
click at [801, 166] on div "Menu items Add Sort Manage items" at bounding box center [926, 178] width 420 height 62
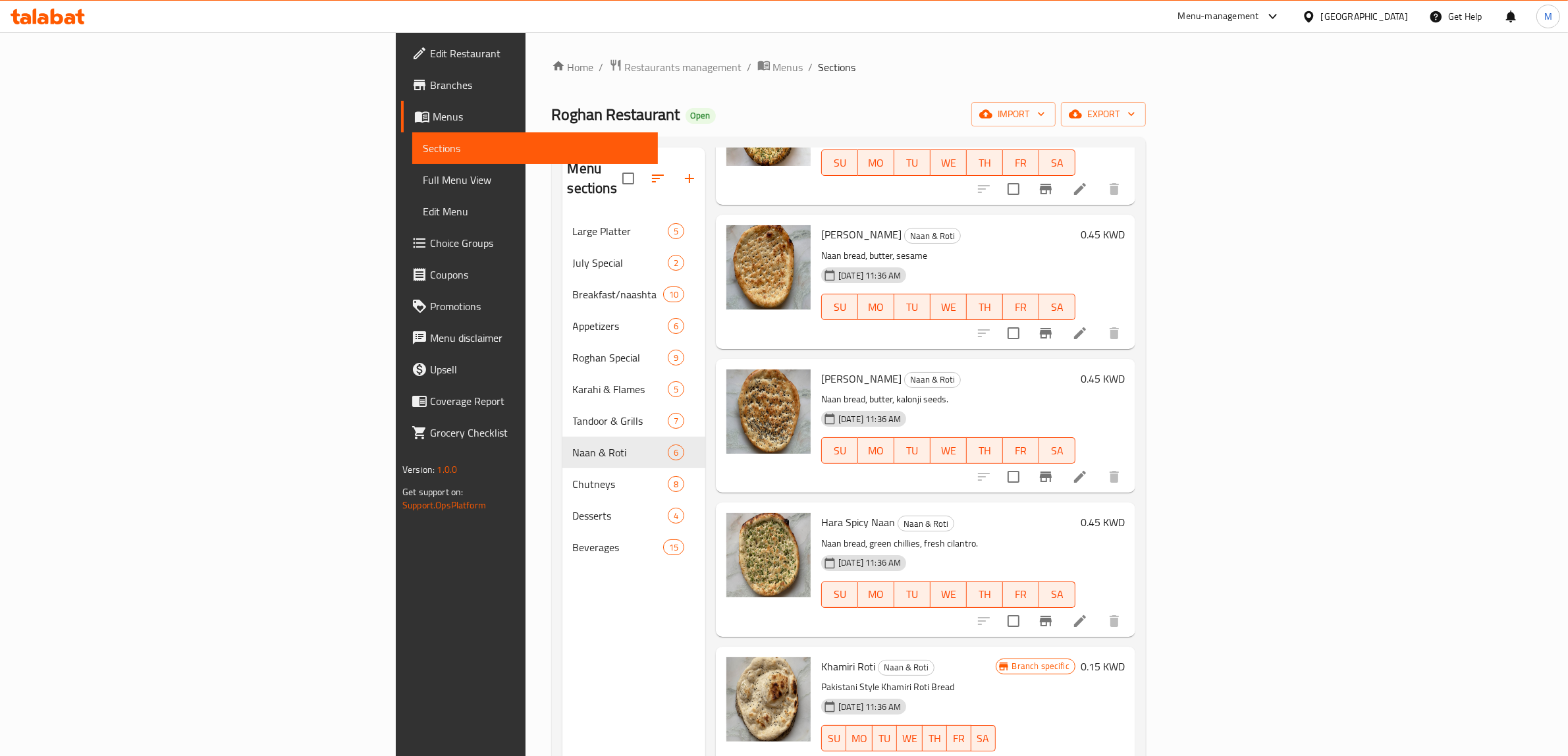
scroll to position [185, 0]
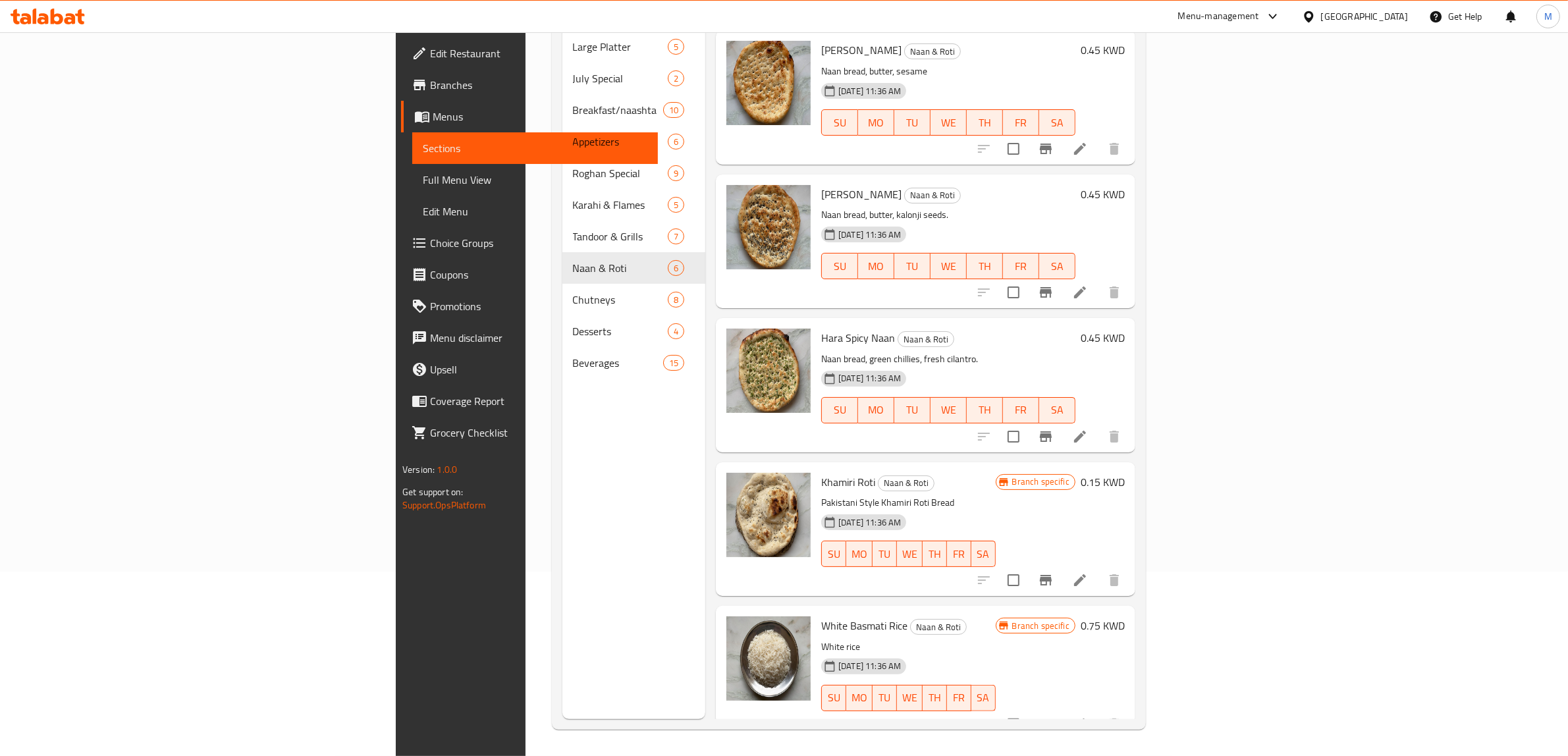
click at [822, 473] on span "Khamiri Roti" at bounding box center [848, 482] width 54 height 20
copy h6 "Khamiri Roti"
click at [822, 616] on span "White Basmati Rice" at bounding box center [864, 626] width 86 height 20
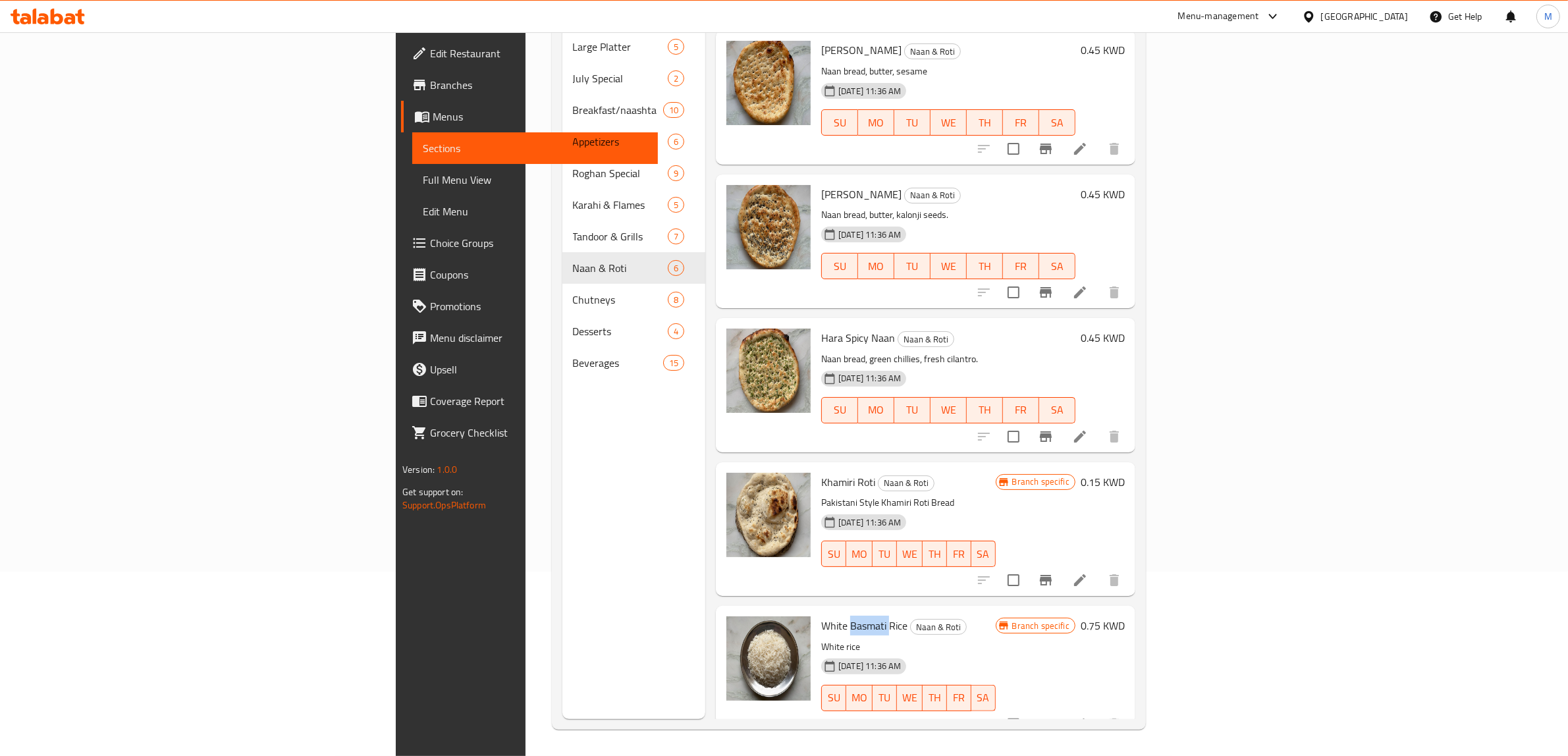
click at [822, 616] on span "White Basmati Rice" at bounding box center [864, 626] width 86 height 20
copy h6 "White Basmati Rice"
click at [430, 86] on span "Branches" at bounding box center [539, 85] width 217 height 16
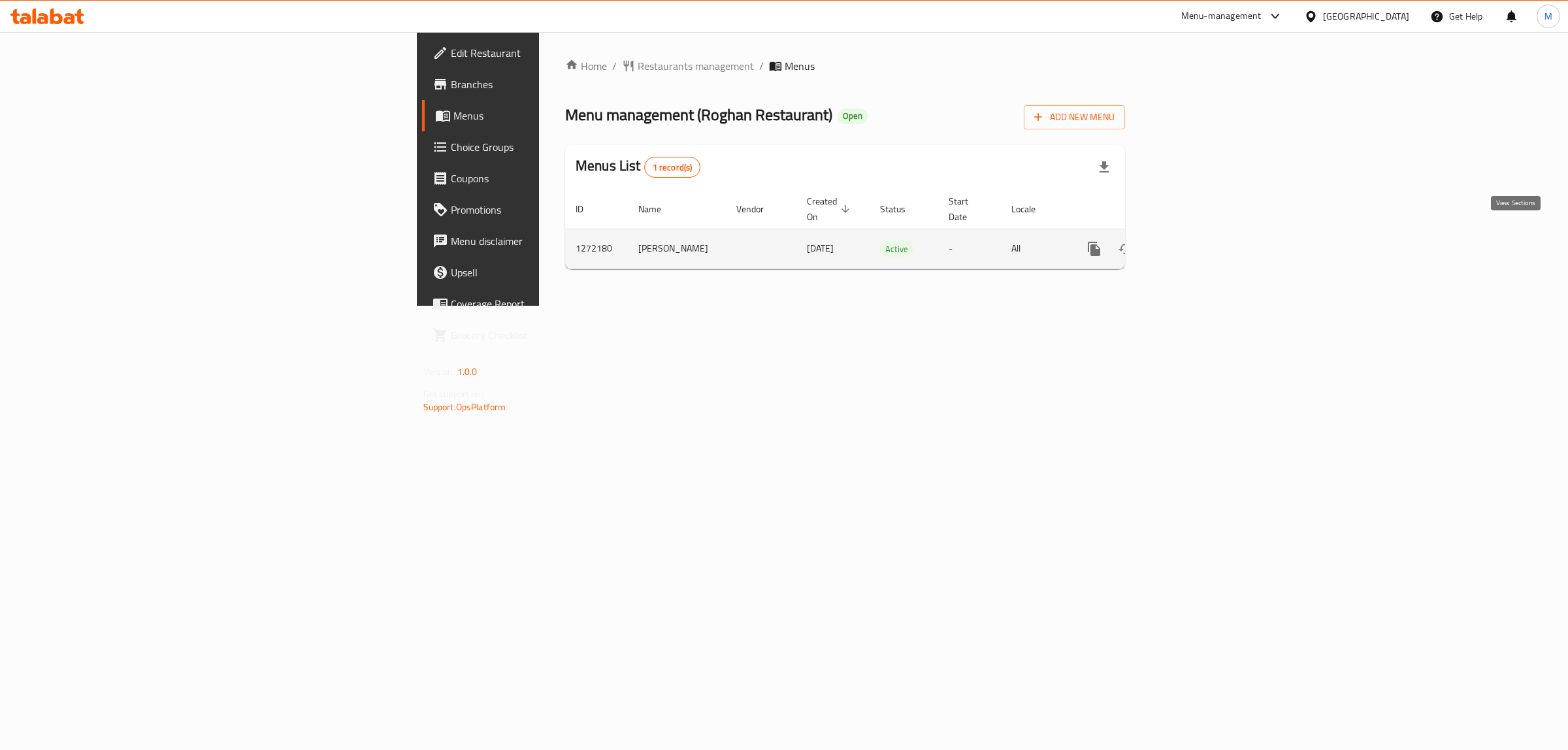
click at [1205, 236] on link "enhanced table" at bounding box center [1189, 249] width 32 height 32
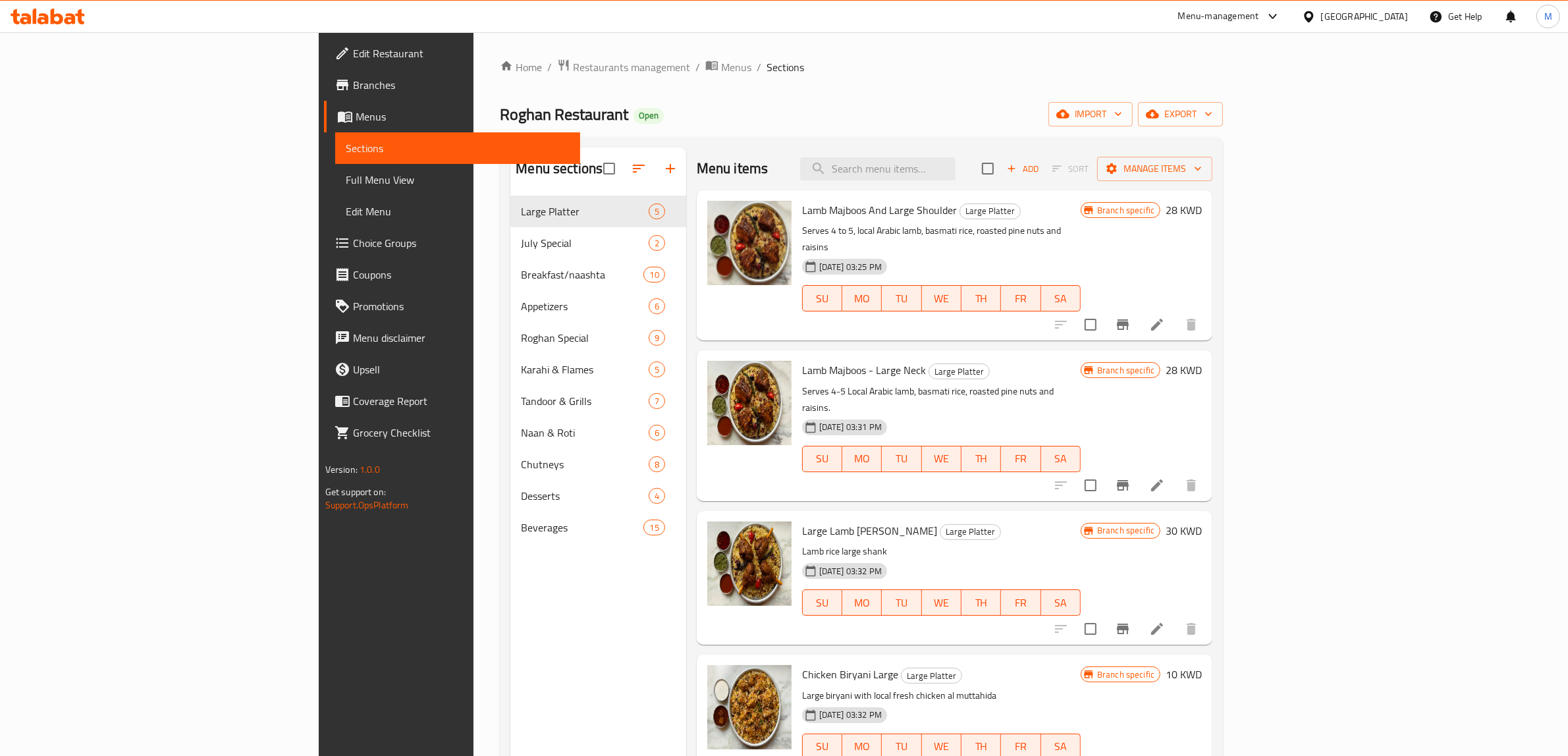
click at [346, 187] on span "Full Menu View" at bounding box center [459, 179] width 225 height 16
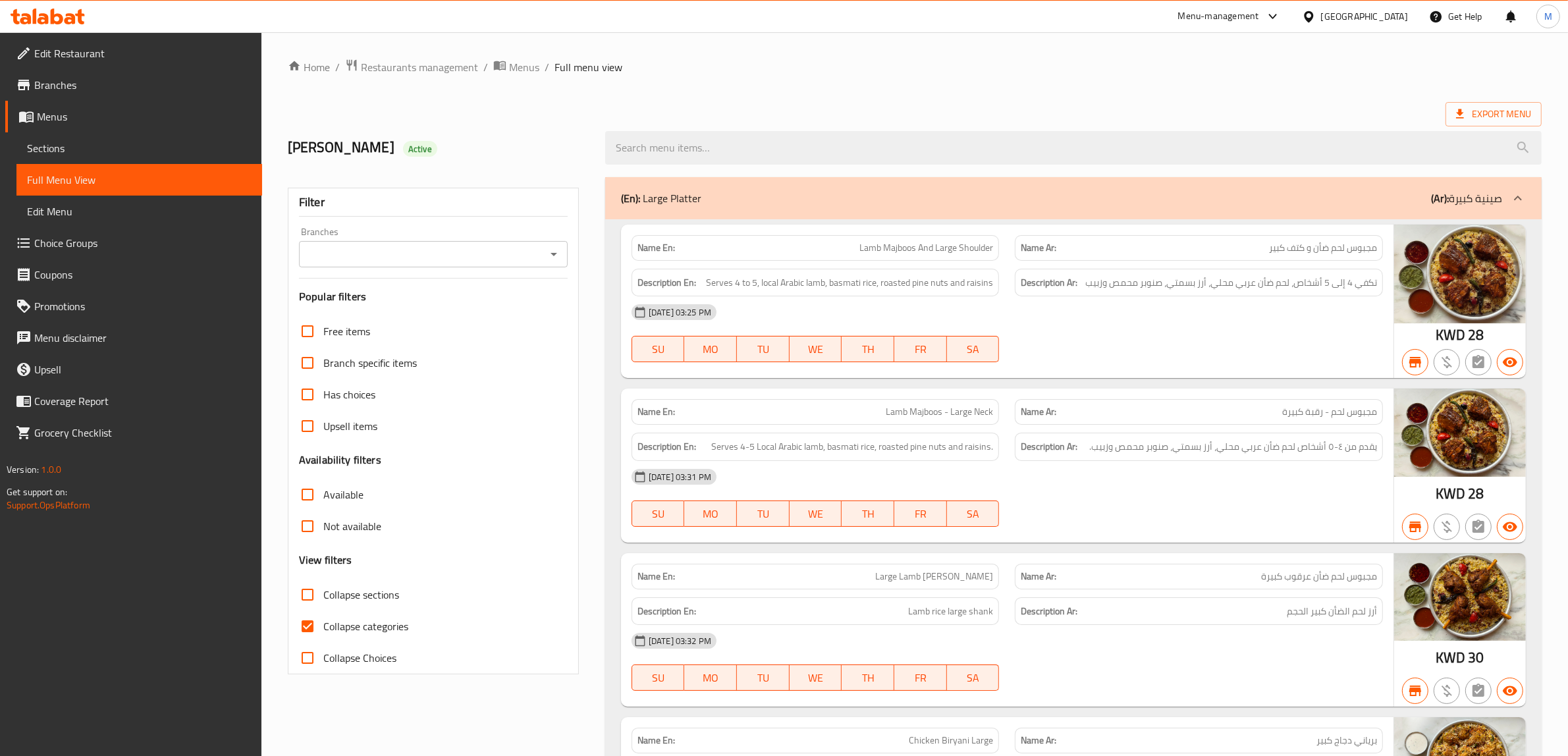
click at [1513, 202] on icon at bounding box center [1518, 198] width 16 height 16
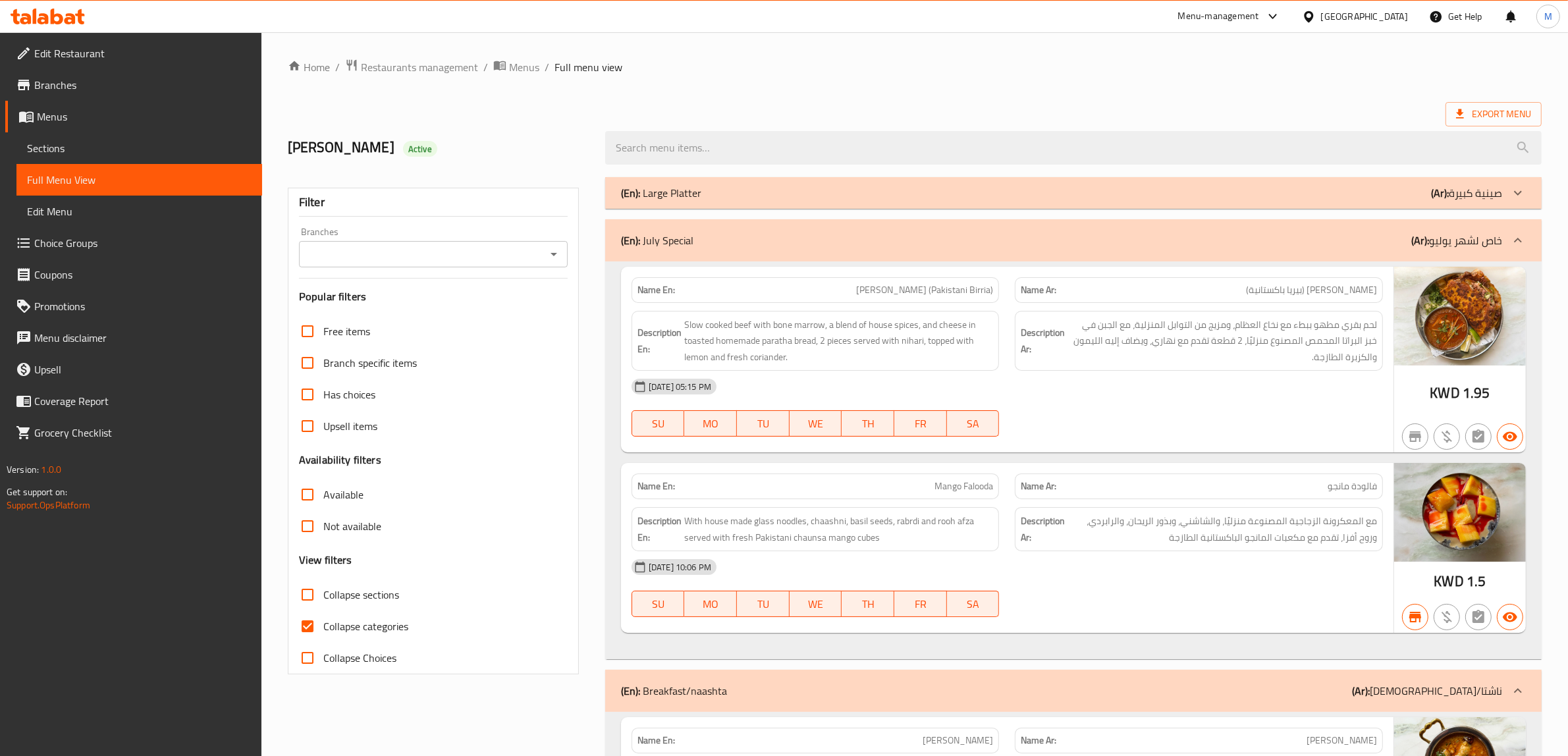
click at [1509, 222] on div "(En): July Special (Ar): خاص لشهر يوليو" at bounding box center [1074, 240] width 937 height 42
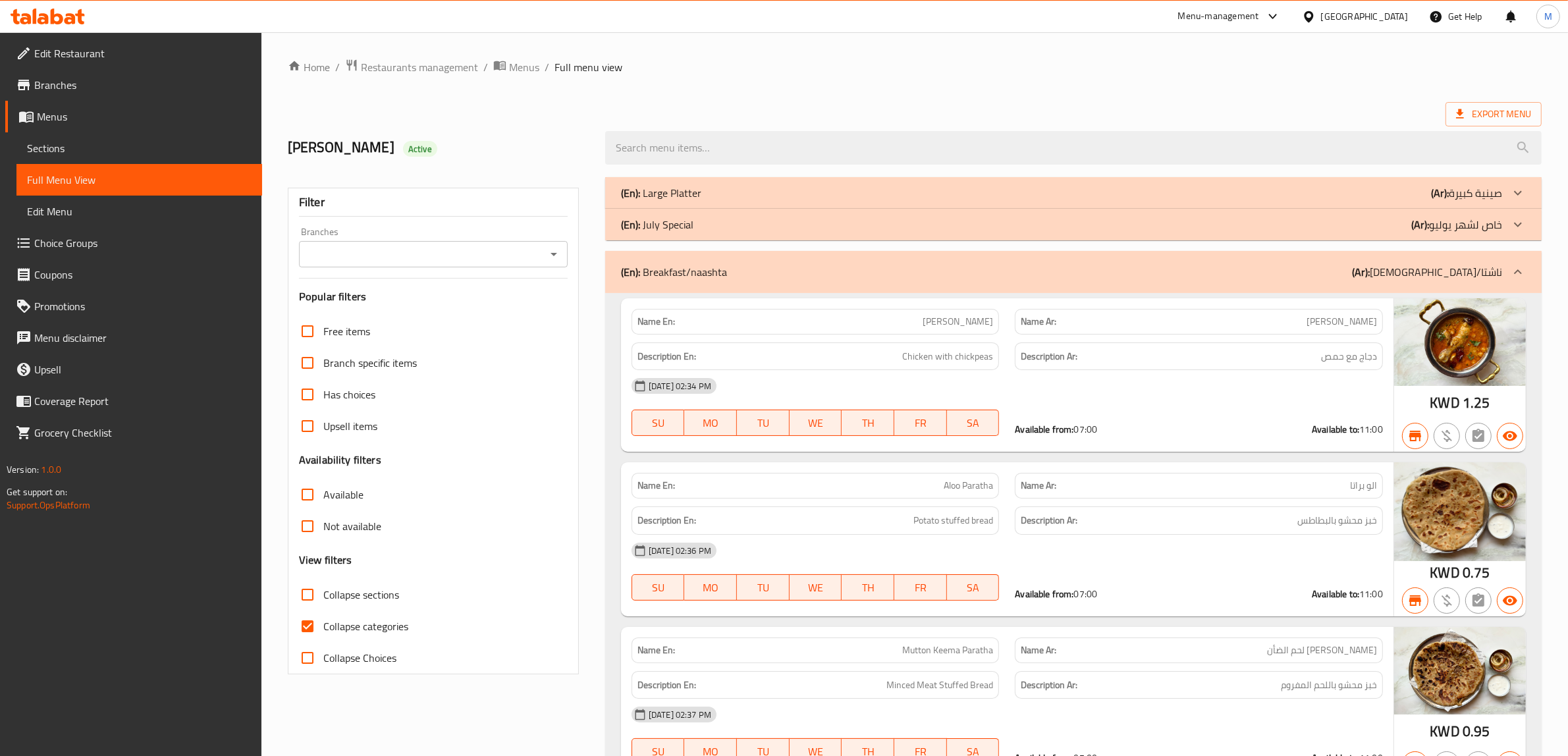
click at [1519, 267] on icon at bounding box center [1518, 272] width 16 height 16
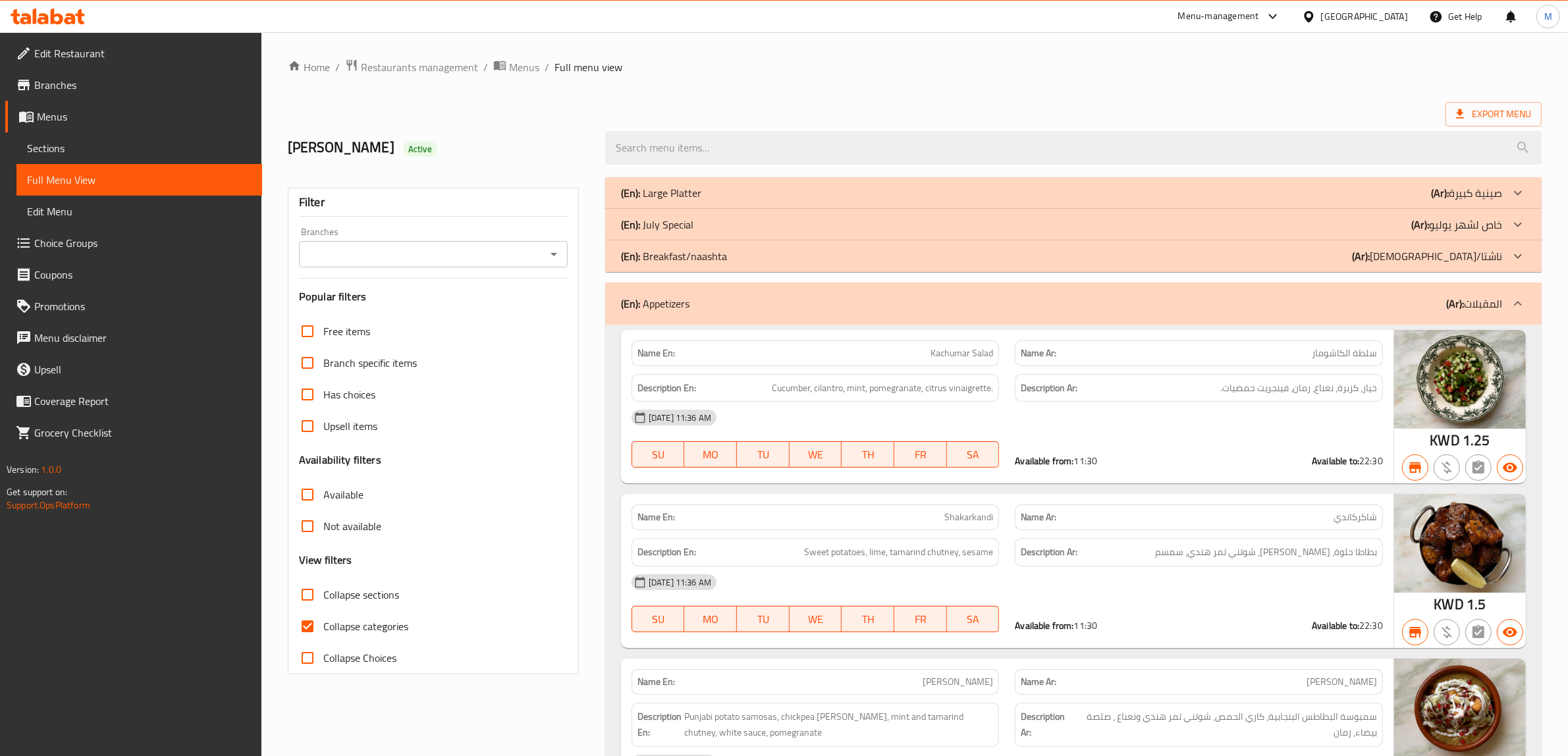
click at [1515, 298] on icon at bounding box center [1518, 303] width 16 height 16
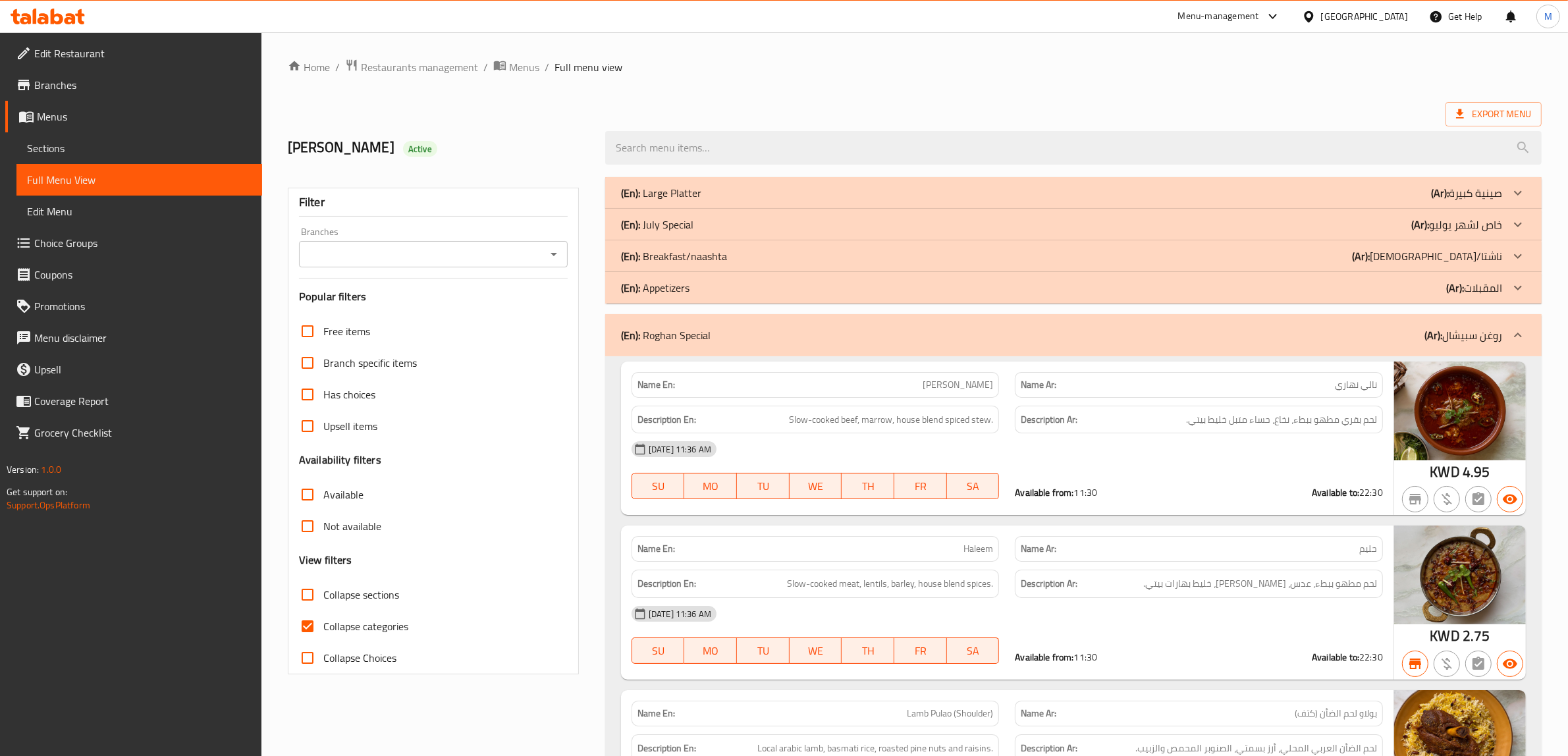
click at [1477, 348] on div "(En): Roghan Special (Ar): روغن سبيشال" at bounding box center [1074, 335] width 937 height 42
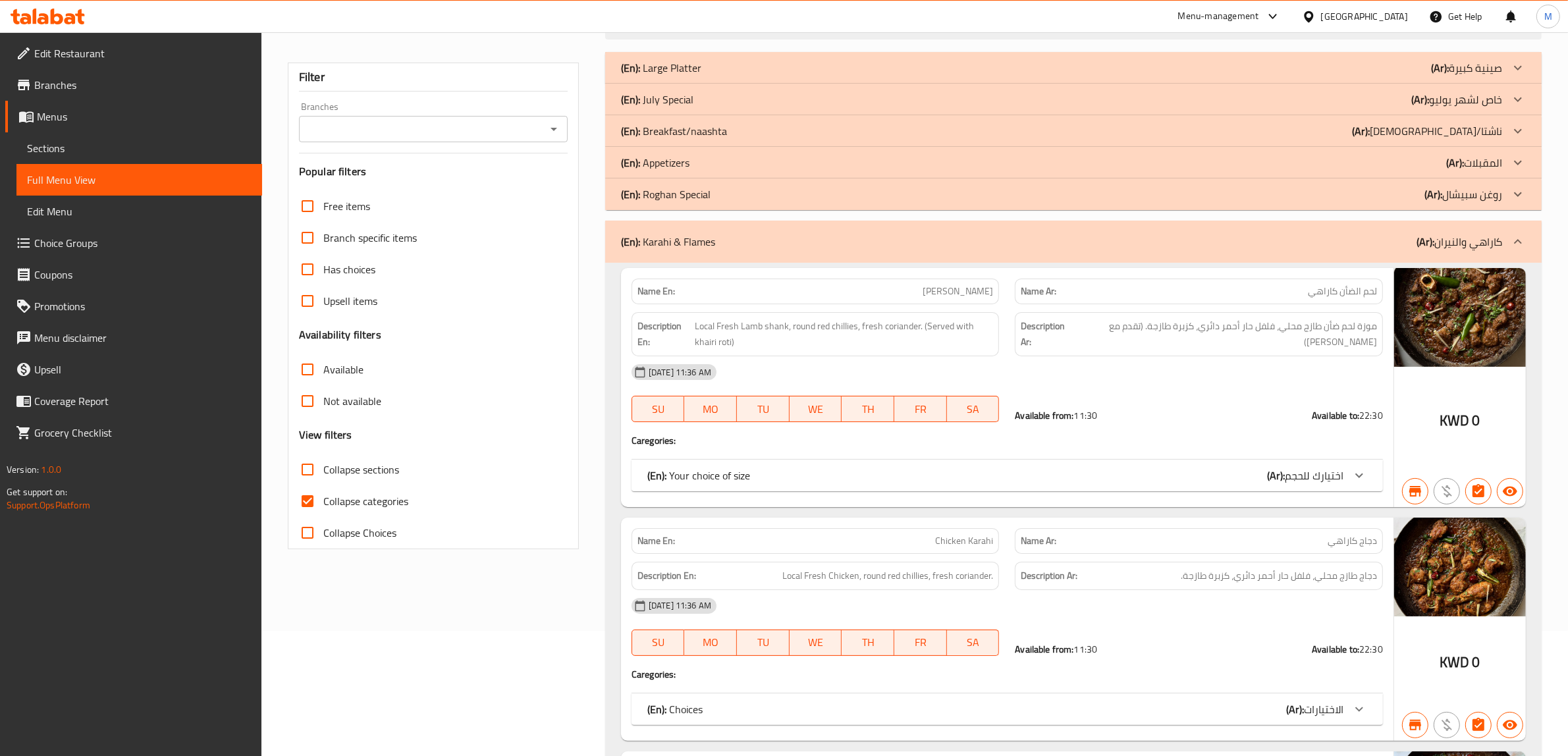
scroll to position [165, 0]
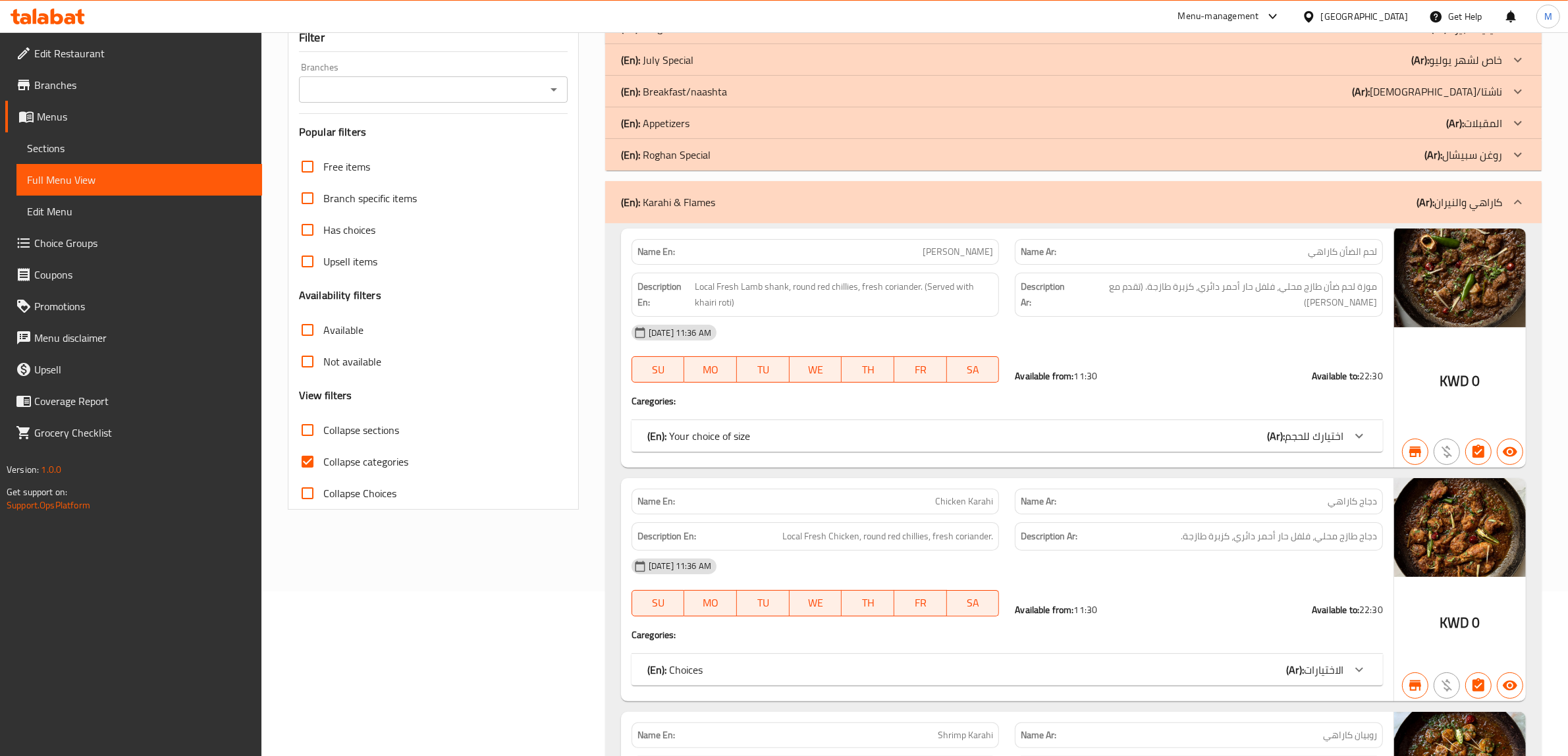
click at [1460, 209] on p "(Ar): كاراهي والنيران" at bounding box center [1460, 202] width 86 height 16
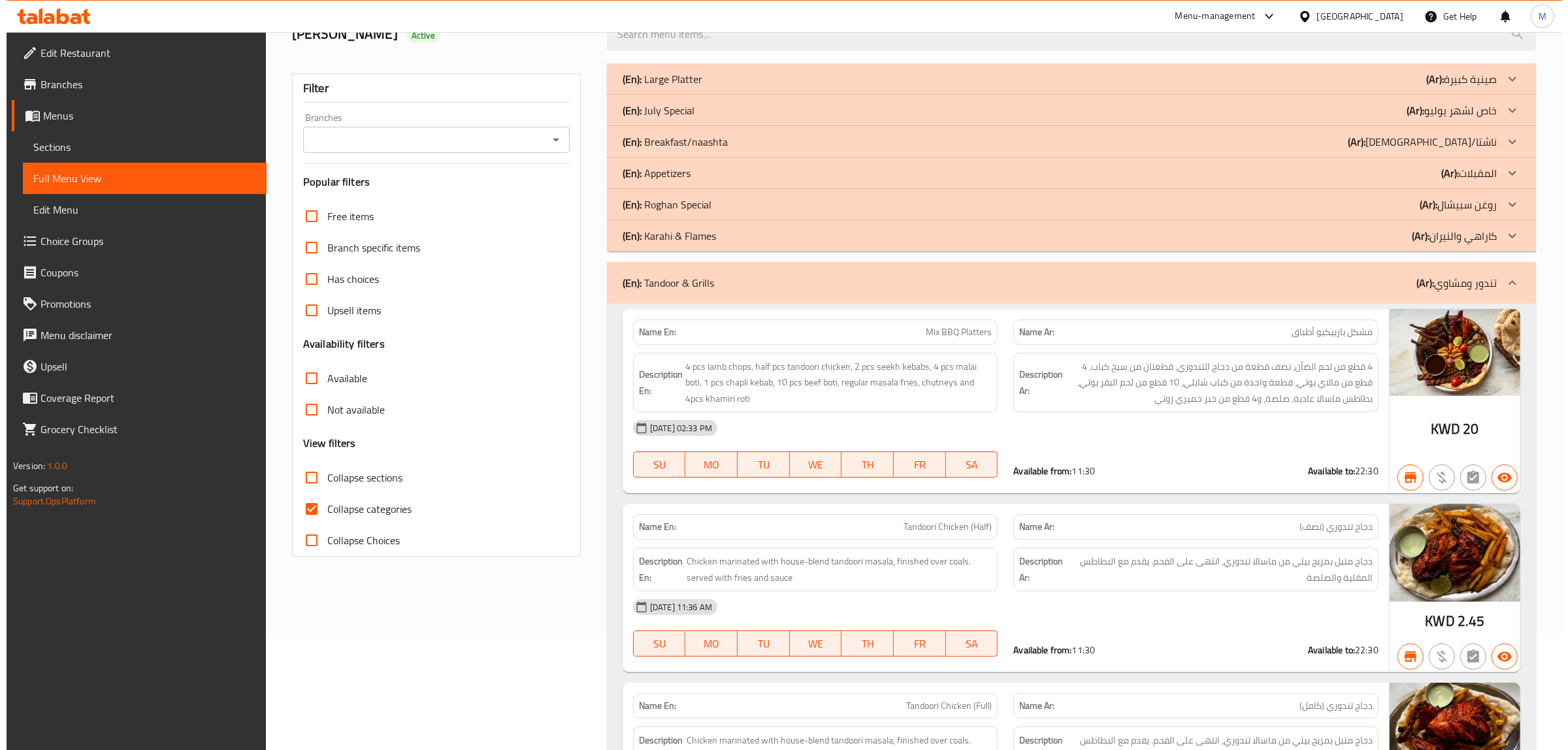
scroll to position [0, 0]
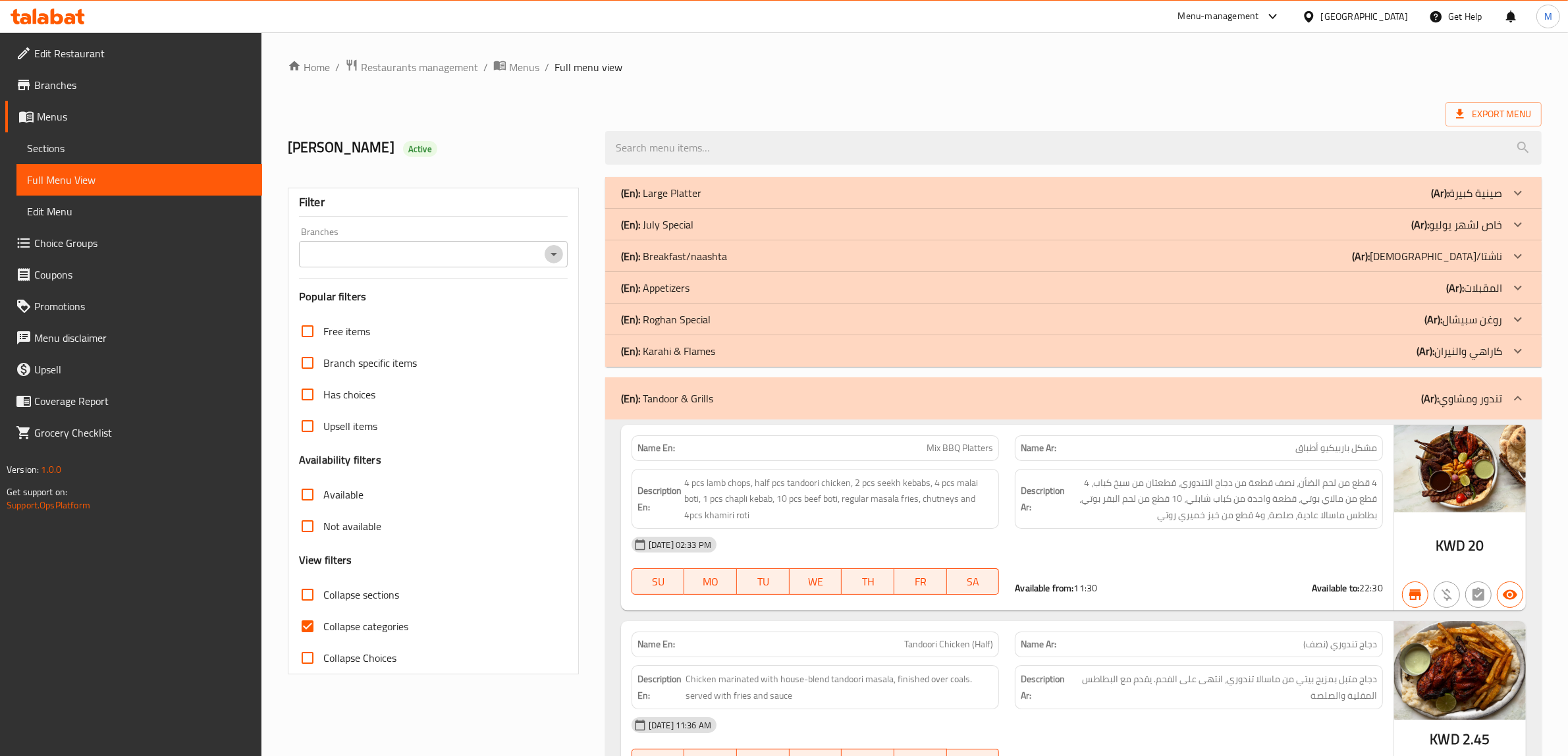
click at [551, 248] on icon "Open" at bounding box center [554, 254] width 16 height 16
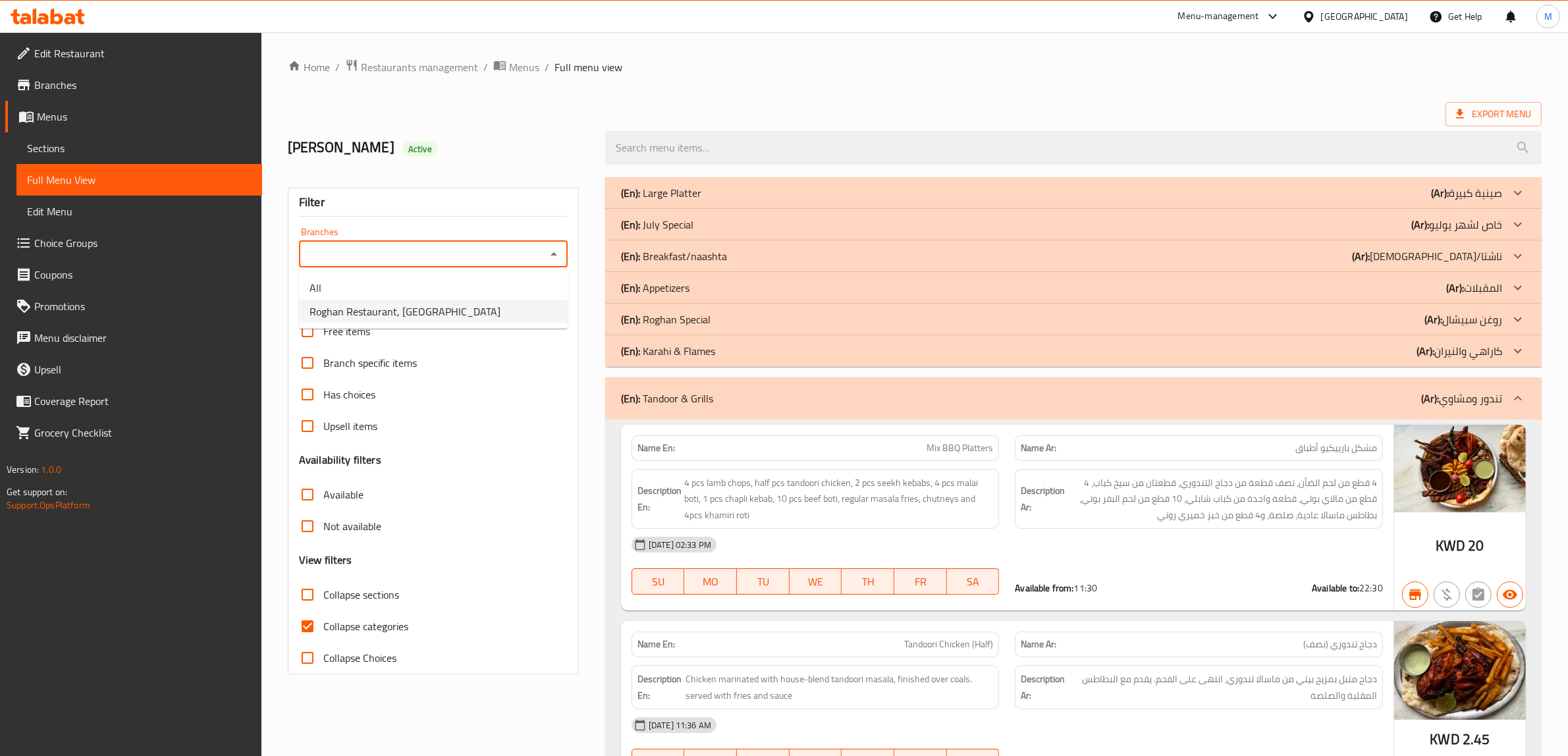
click at [476, 300] on li "Roghan Restaurant, [GEOGRAPHIC_DATA]" at bounding box center [433, 311] width 269 height 24
type input "Roghan Restaurant, [GEOGRAPHIC_DATA]"
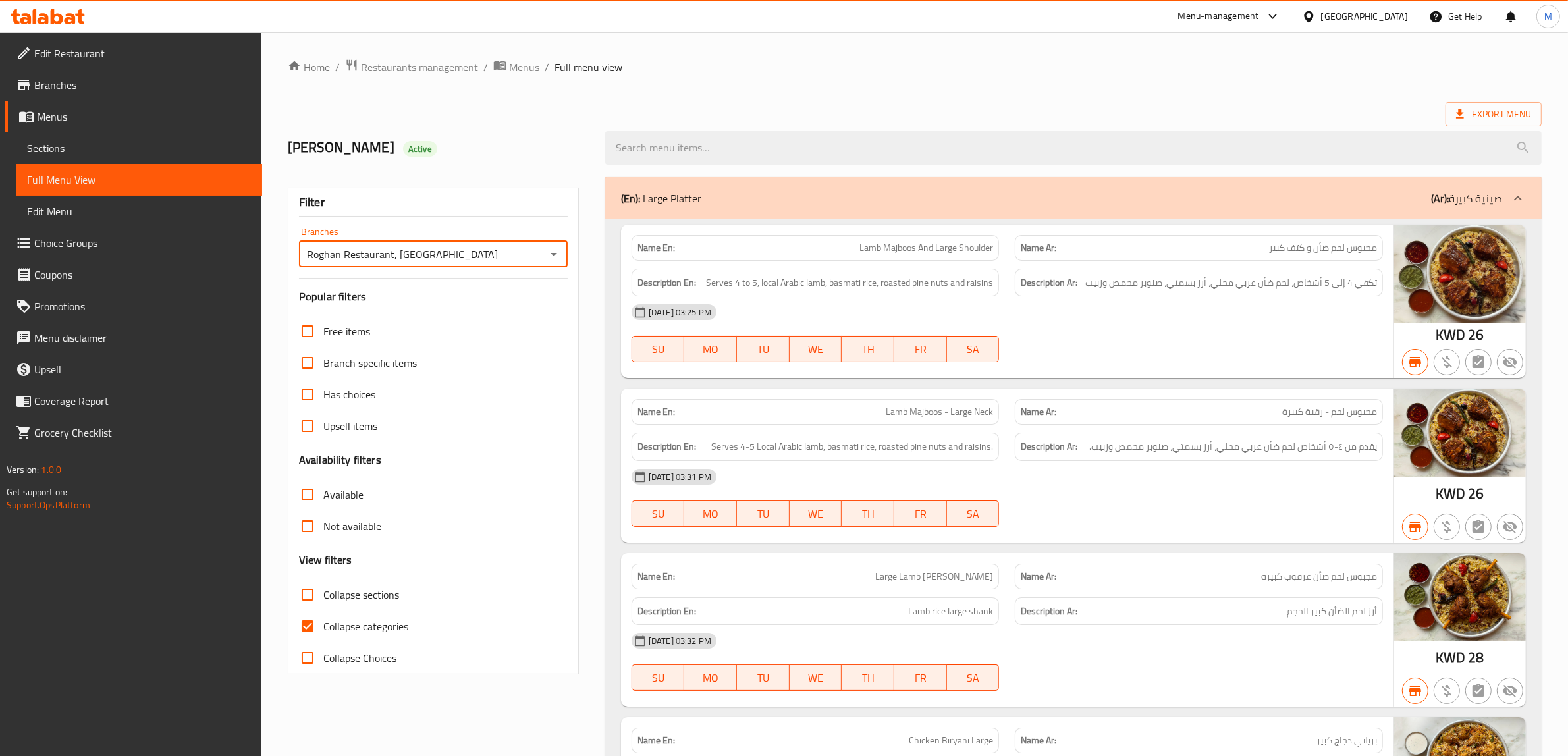
click at [311, 600] on input "Collapse sections" at bounding box center [308, 596] width 32 height 32
checkbox input "true"
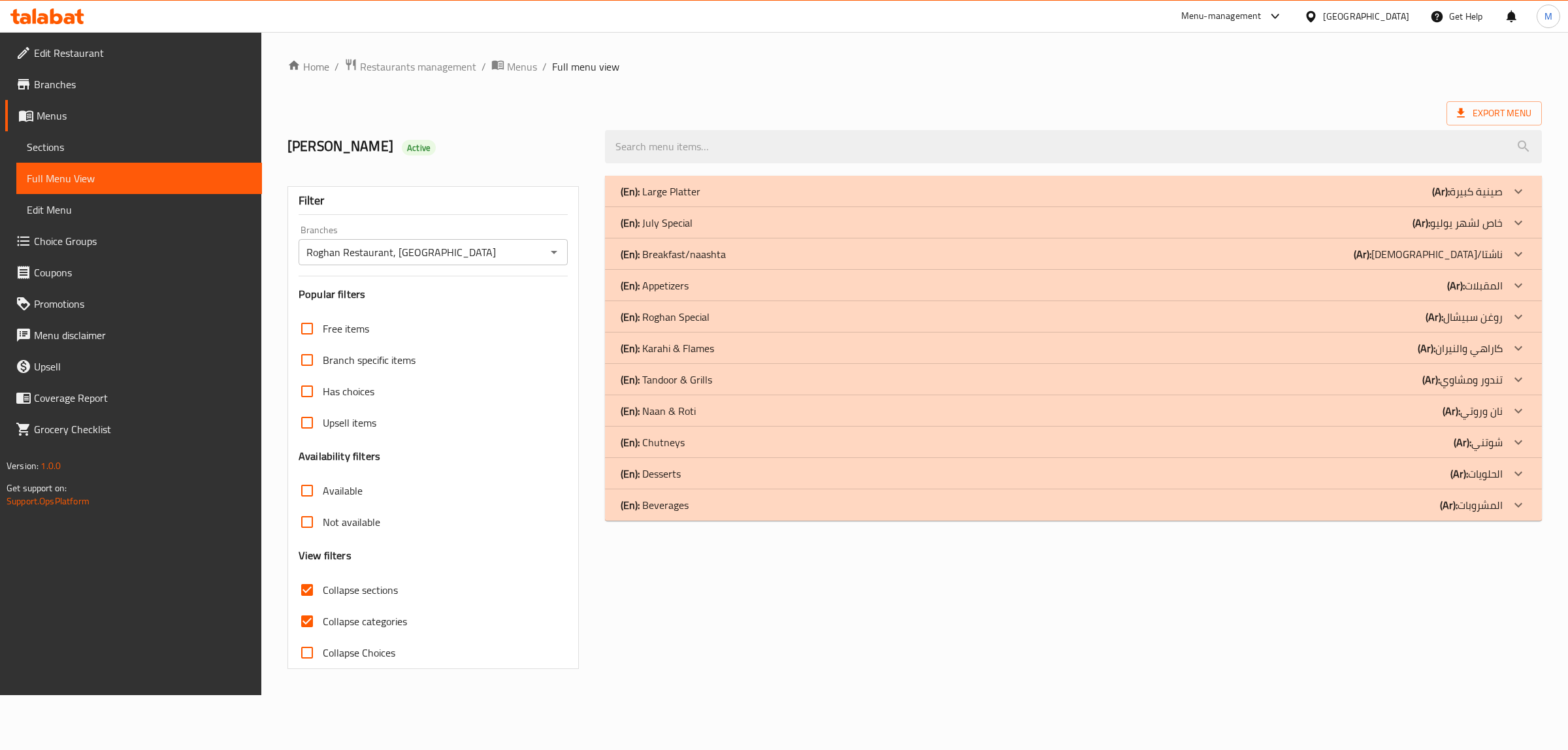
click at [892, 199] on div "(En): Naan & [PERSON_NAME] (Ar): نان وروتي" at bounding box center [1062, 191] width 882 height 16
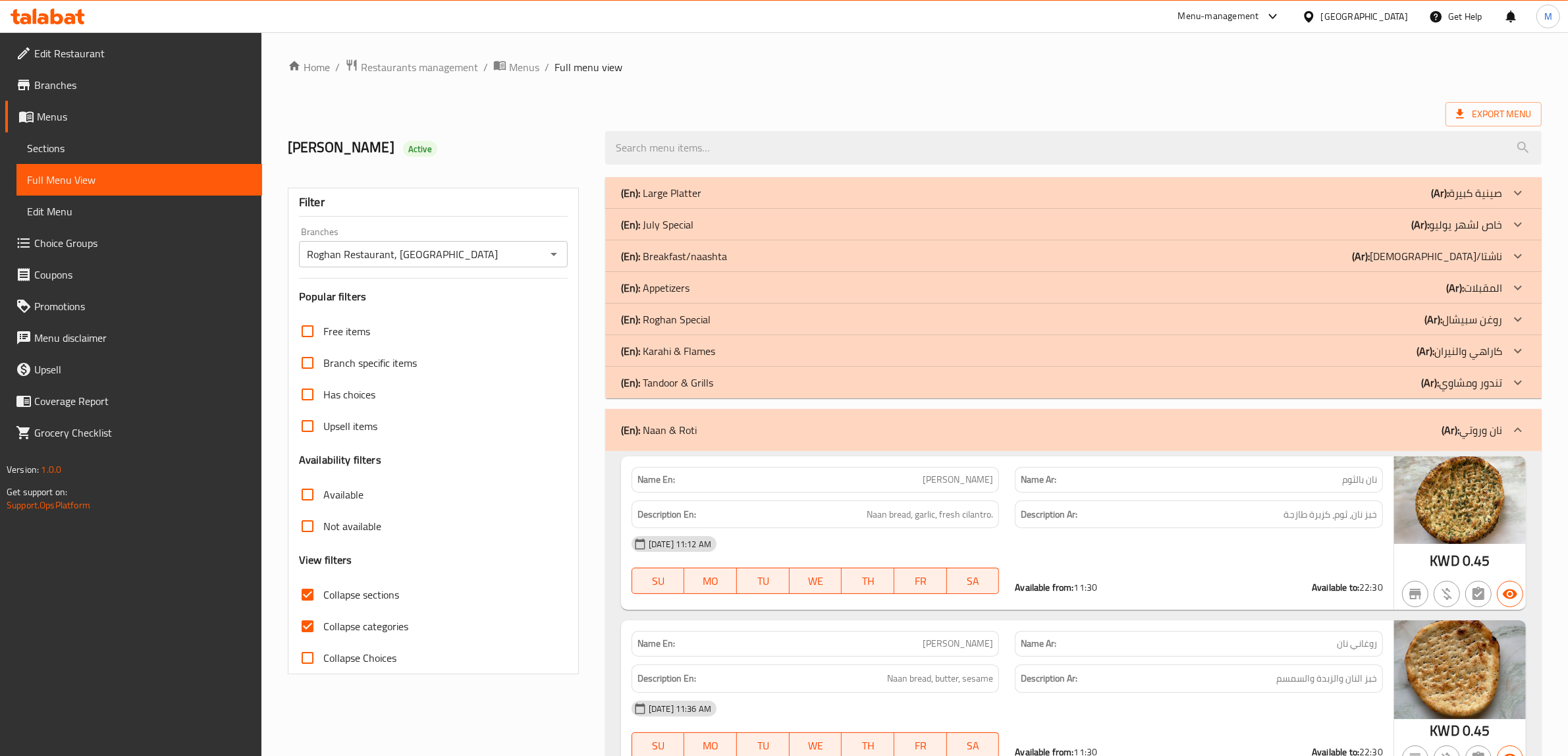
click at [1070, 590] on strong "Available from:" at bounding box center [1044, 588] width 58 height 17
copy div "Available from: 11:30"
click at [1245, 64] on ol "Home / Restaurants management / Menus / Full menu view" at bounding box center [914, 67] width 1254 height 17
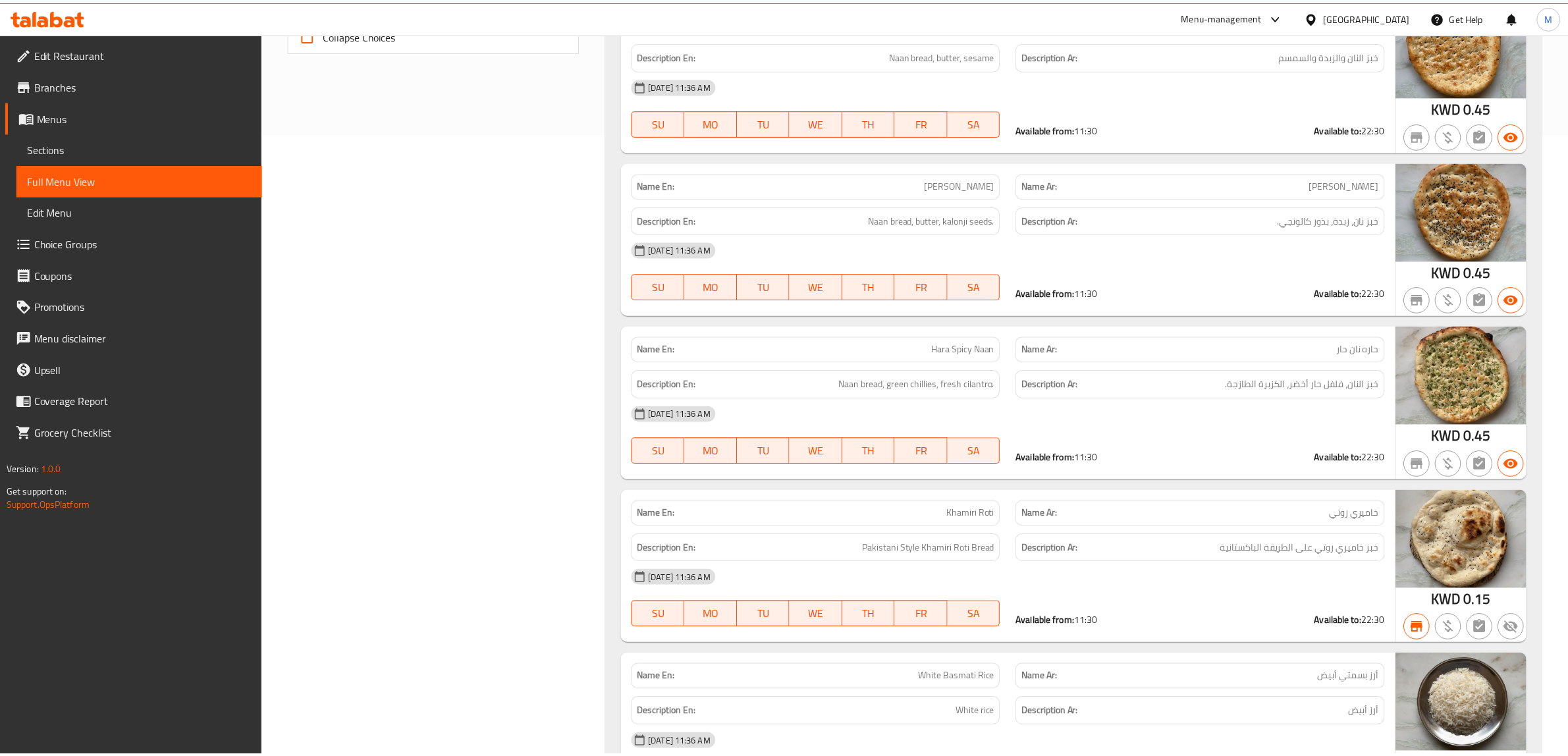
scroll to position [837, 0]
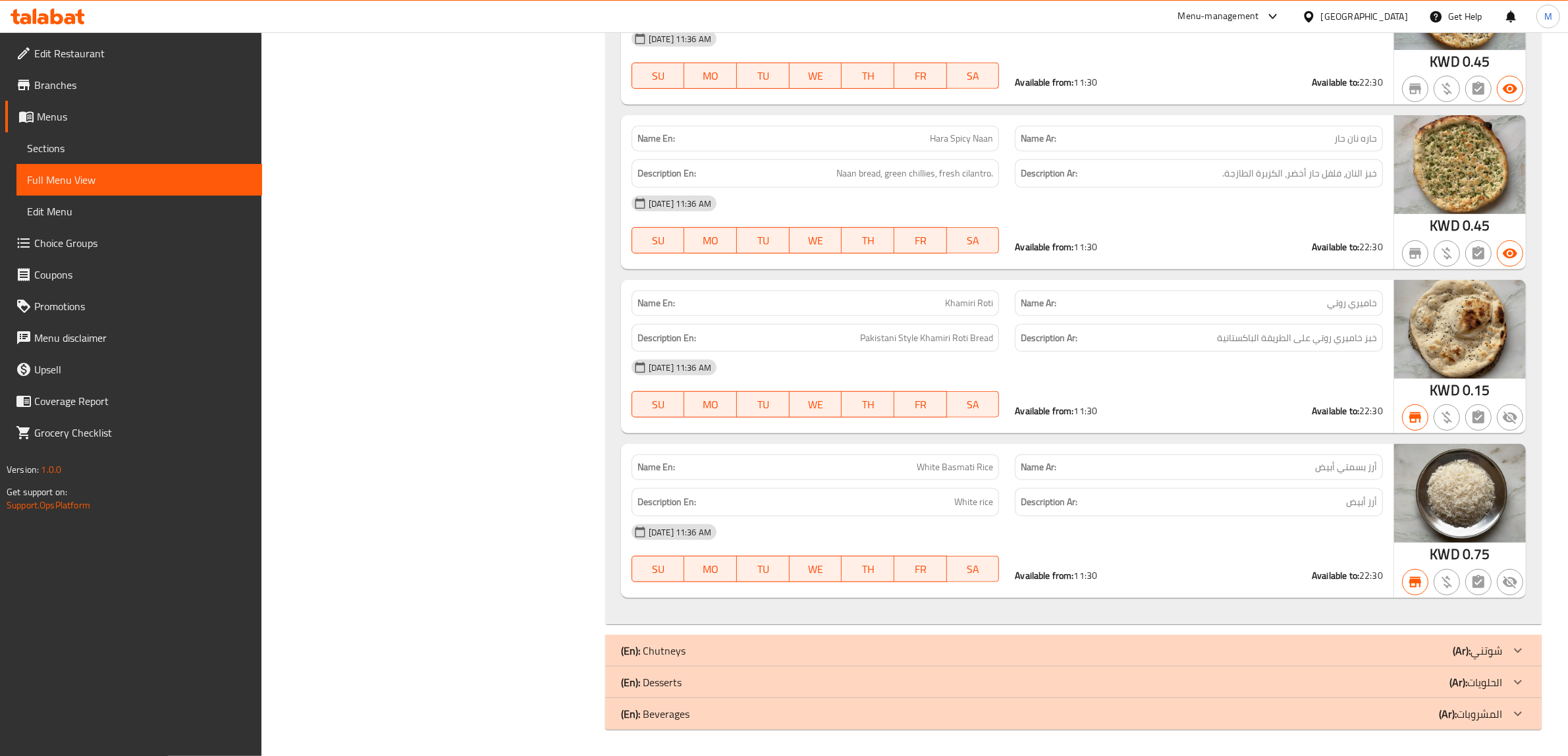
click at [1069, 405] on strong "Available from:" at bounding box center [1044, 412] width 58 height 17
copy div "Available from: 11:30"
click at [1351, 578] on strong "Available to:" at bounding box center [1336, 576] width 47 height 17
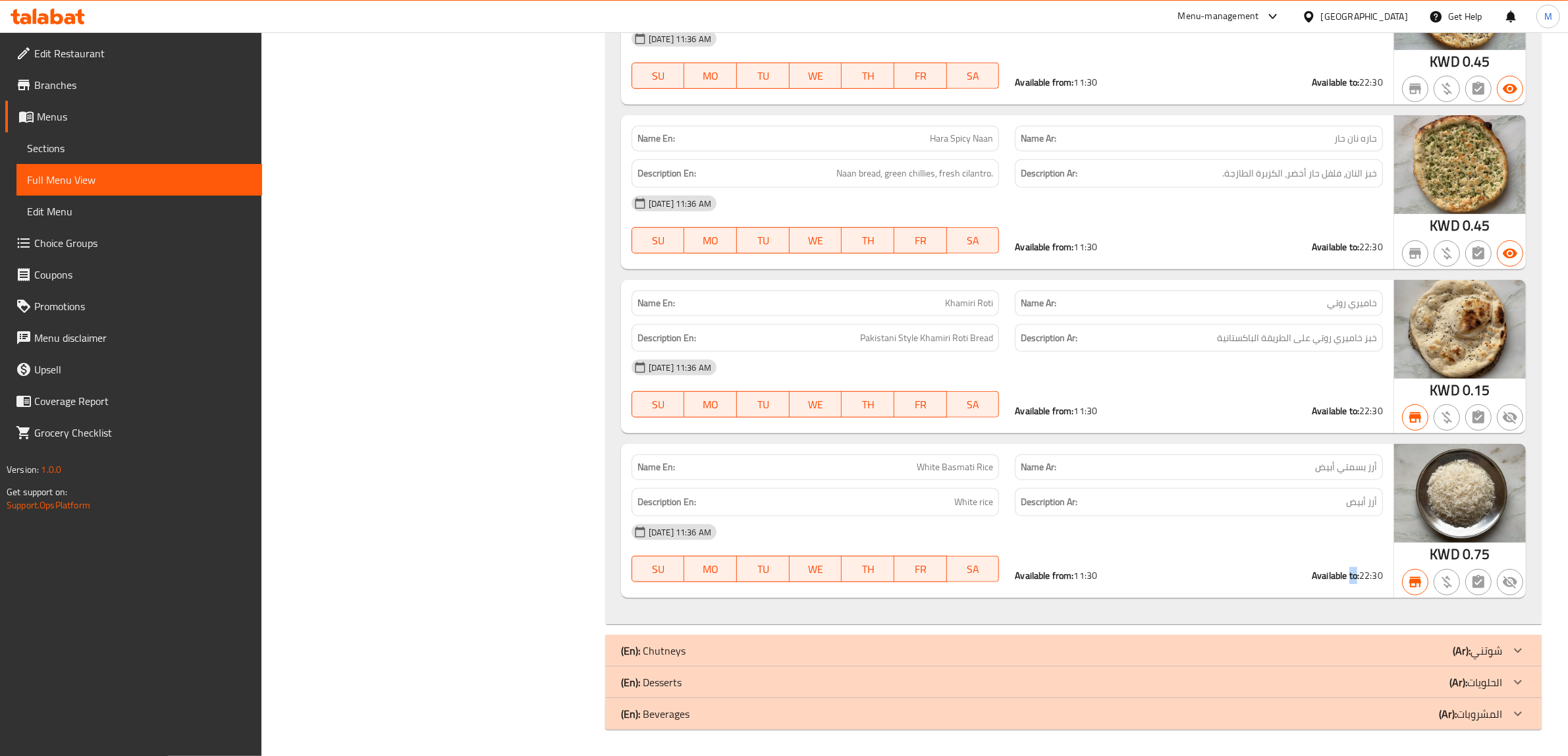
click at [1352, 578] on strong "Available to:" at bounding box center [1336, 576] width 47 height 17
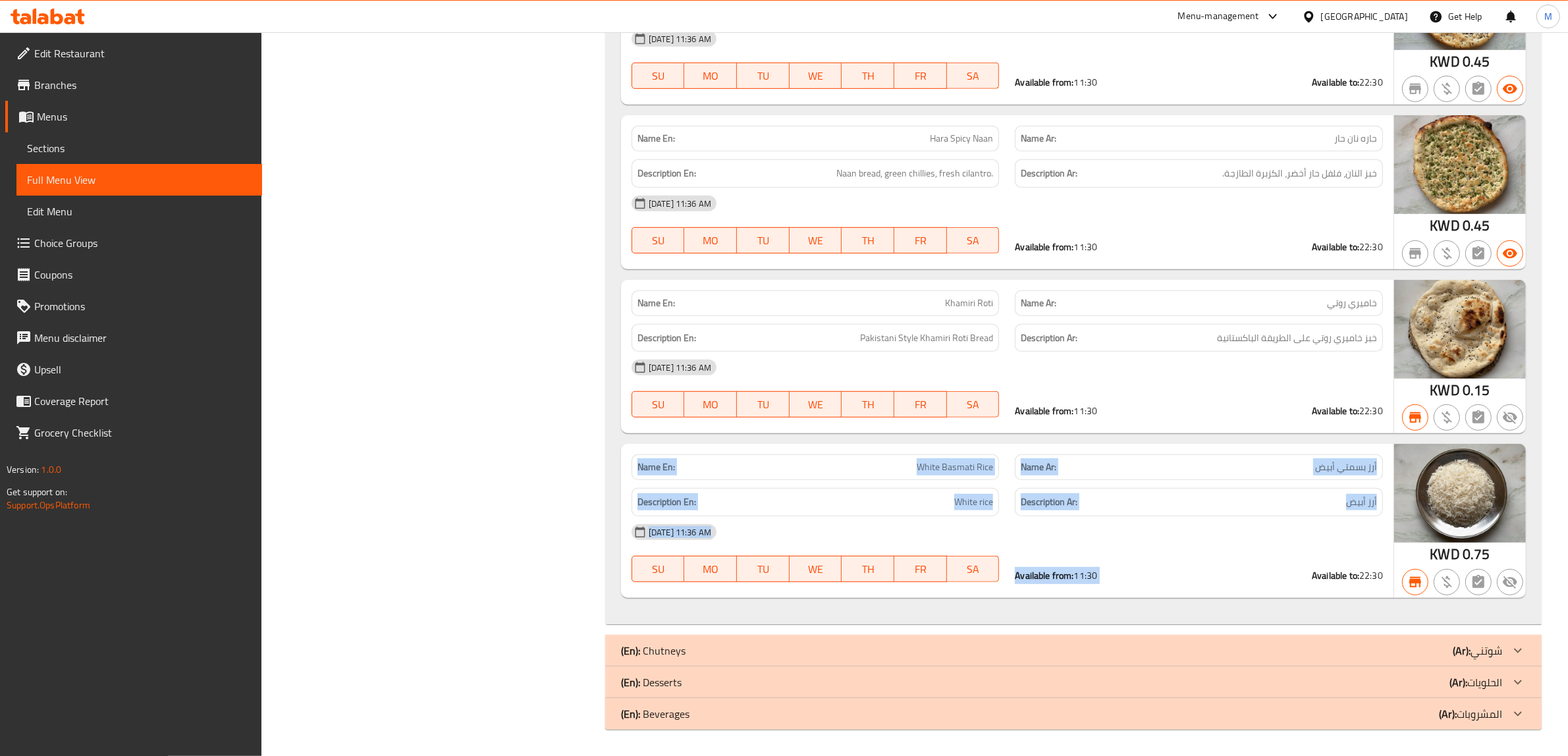
click at [1352, 578] on strong "Available to:" at bounding box center [1336, 576] width 47 height 17
click at [1352, 577] on strong "Available to:" at bounding box center [1336, 576] width 47 height 17
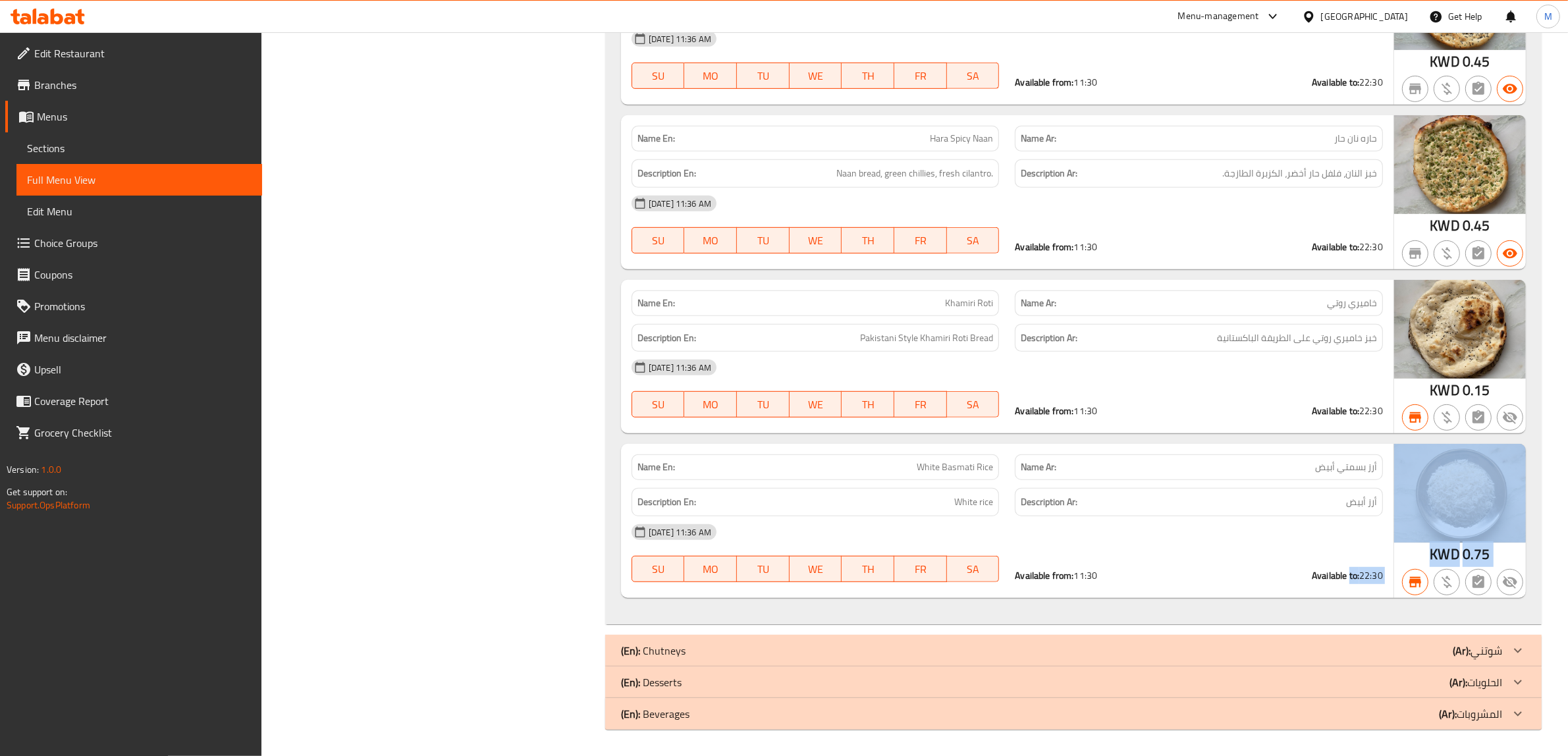
drag, startPoint x: 1347, startPoint y: 575, endPoint x: 1393, endPoint y: 574, distance: 46.0
click at [1393, 574] on div "Name En: White Basmati Rice Name Ar: أرز بسمتي أبيض Description En: White rice …" at bounding box center [1073, 521] width 905 height 154
click at [1360, 590] on div "Available from: 11:30 Available to: 22:30" at bounding box center [1198, 576] width 384 height 29
drag, startPoint x: 1347, startPoint y: 575, endPoint x: 1382, endPoint y: 575, distance: 35.0
click at [1382, 575] on div "Available to: 22:30" at bounding box center [1347, 576] width 71 height 13
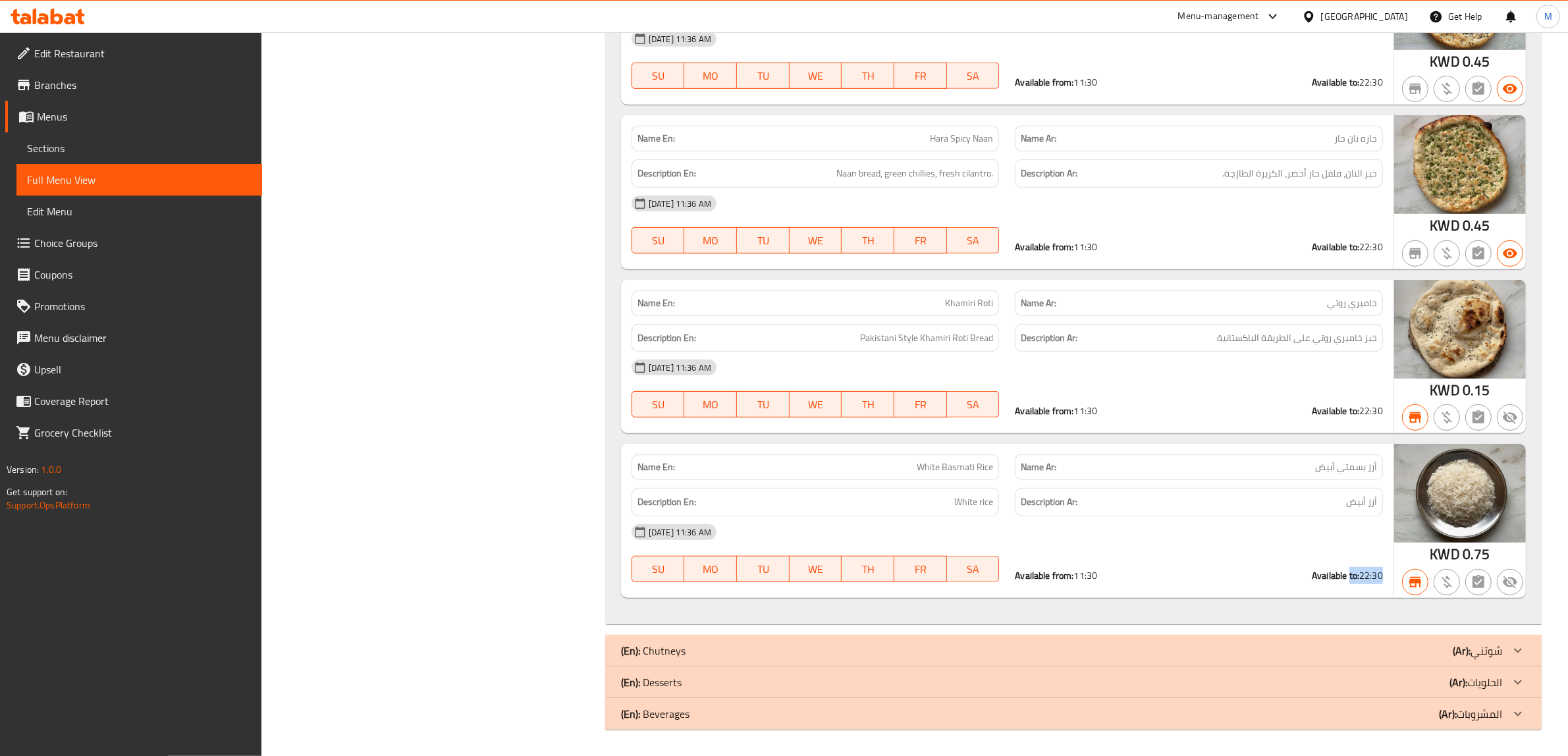
copy div "to: 22:30"
